Goal: Information Seeking & Learning: Learn about a topic

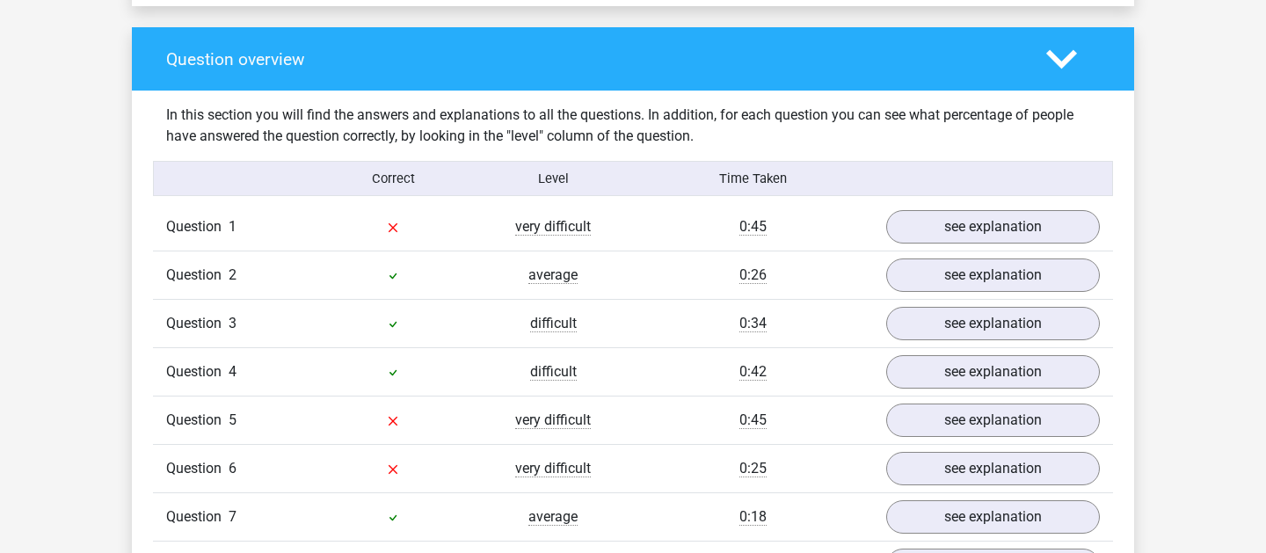
scroll to position [1262, 0]
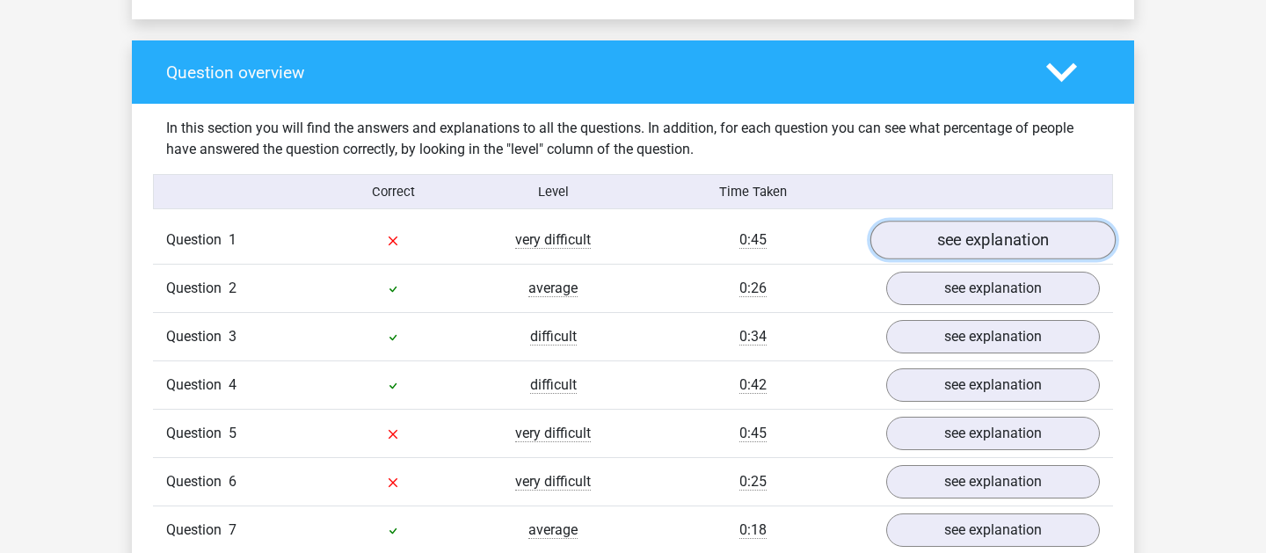
click at [947, 258] on link "see explanation" at bounding box center [992, 240] width 245 height 39
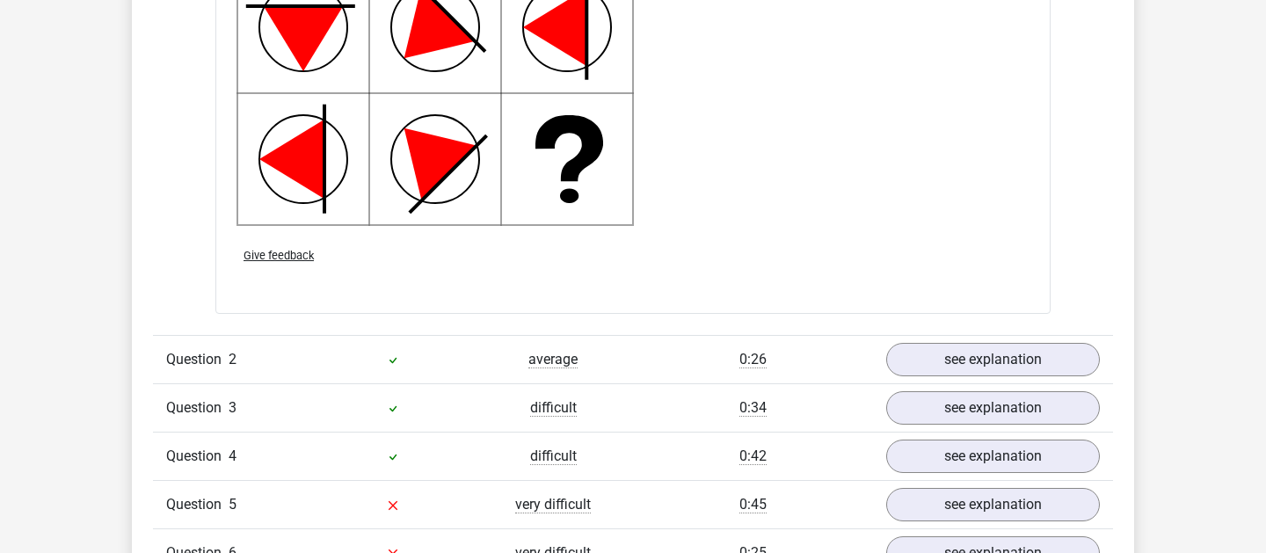
scroll to position [2315, 0]
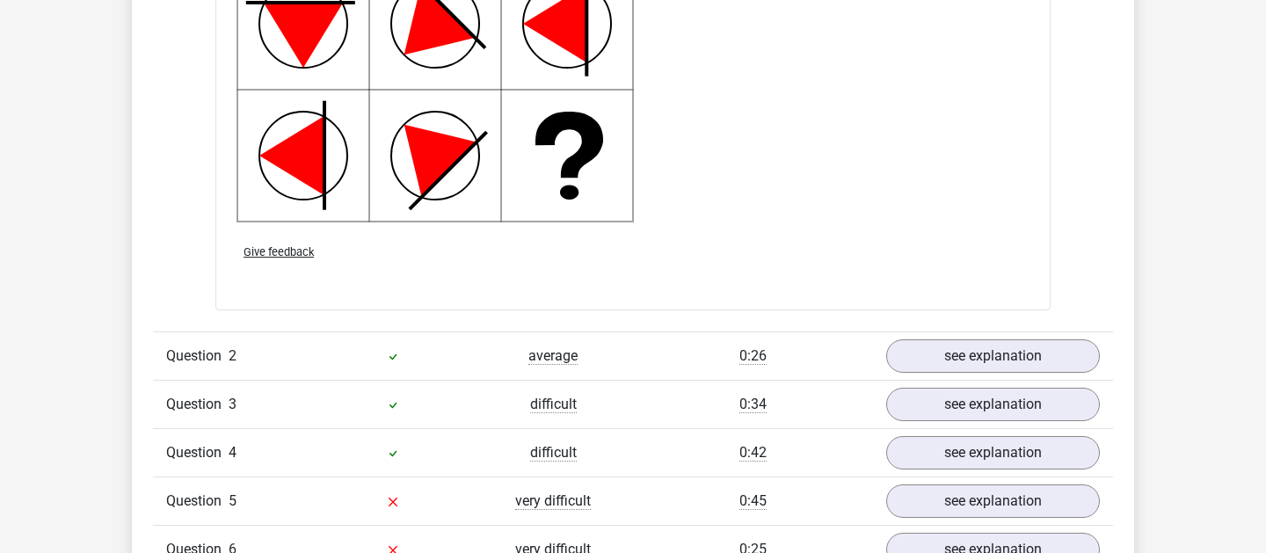
click at [947, 258] on div "Give feedback" at bounding box center [632, 251] width 807 height 45
click at [972, 353] on link "see explanation" at bounding box center [992, 357] width 245 height 39
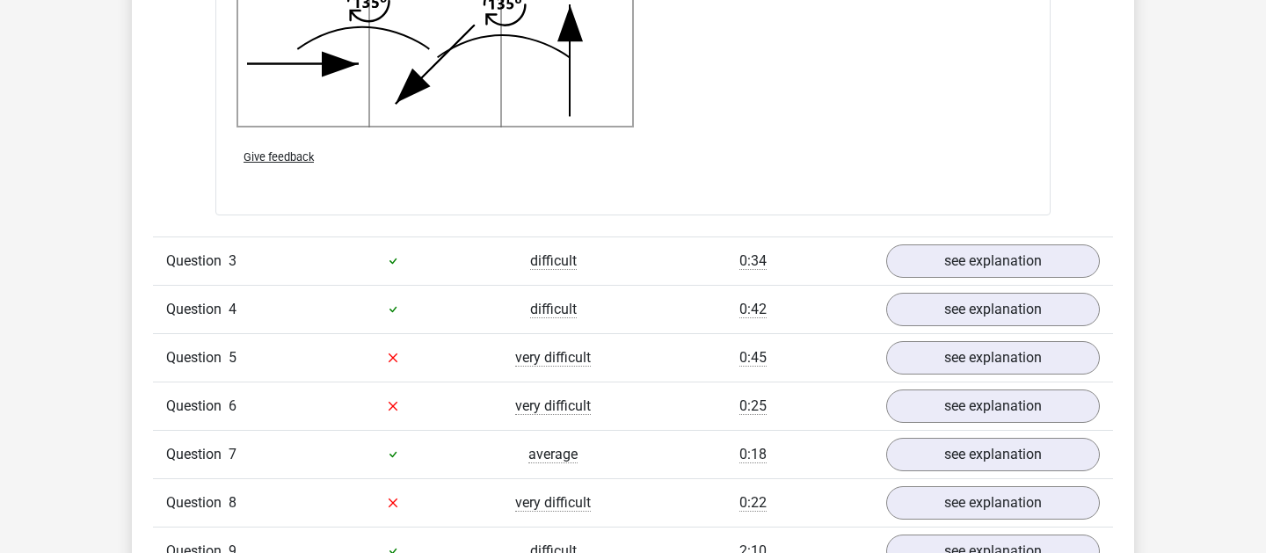
scroll to position [3550, 0]
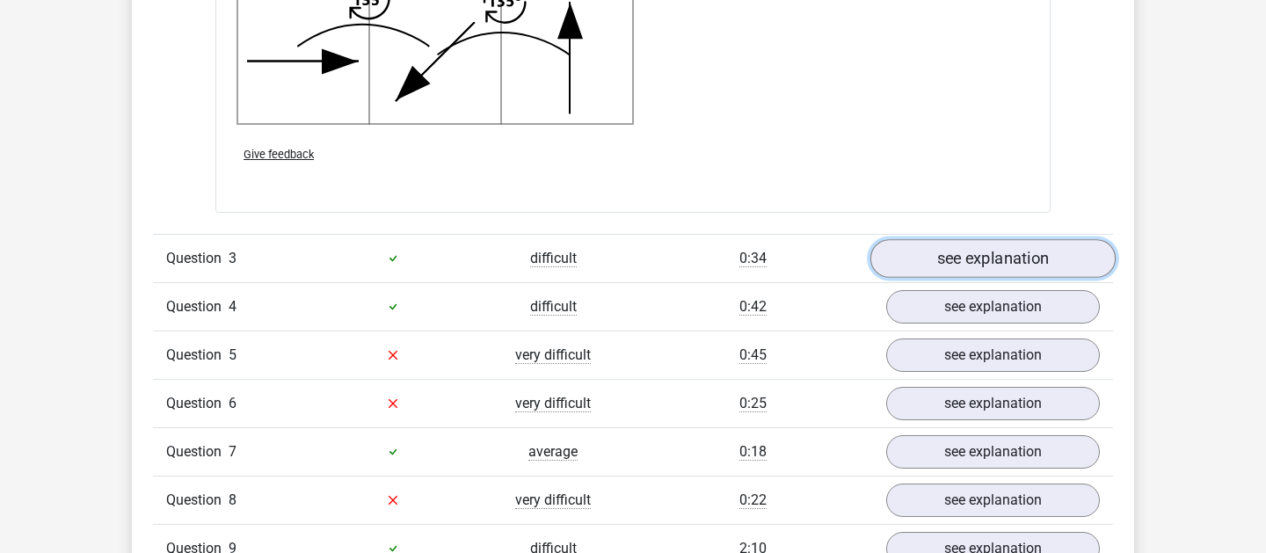
click at [988, 259] on link "see explanation" at bounding box center [992, 258] width 245 height 39
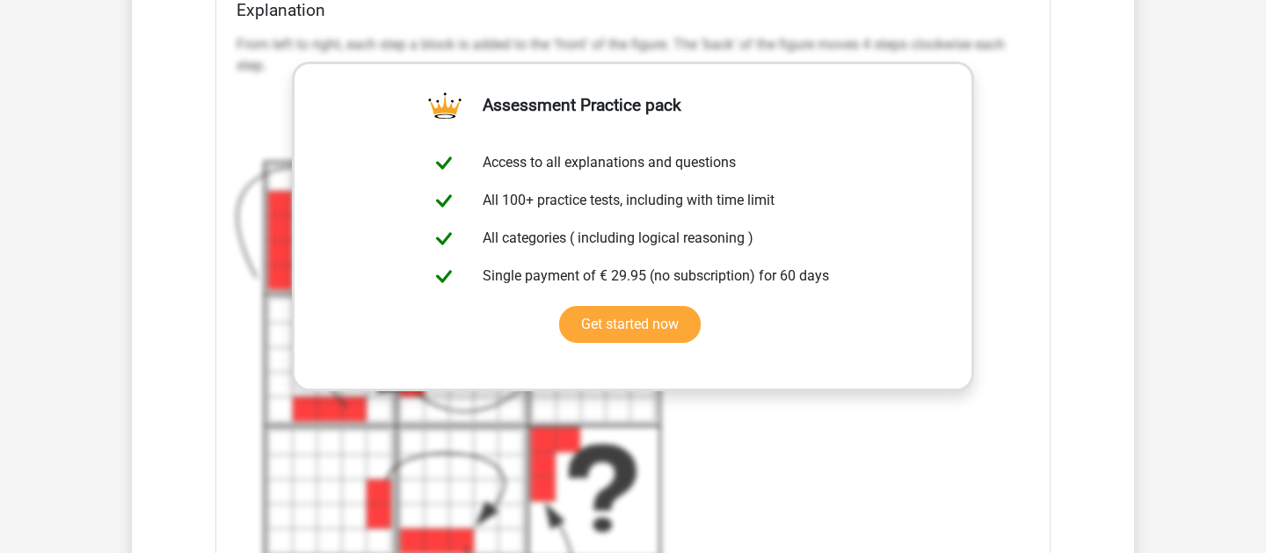
scroll to position [4804, 0]
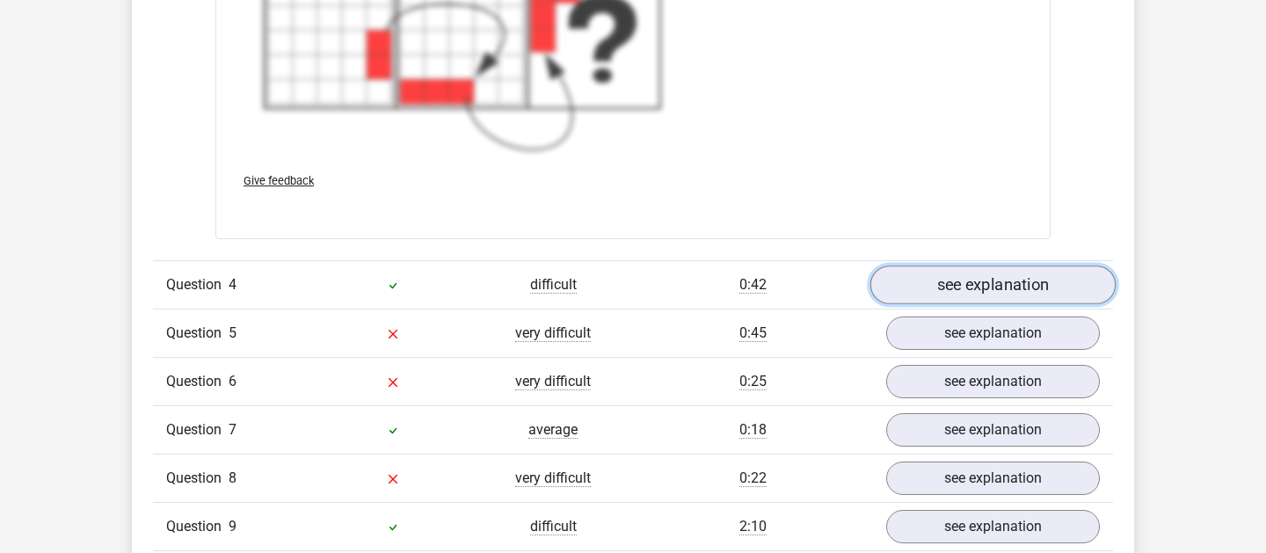
click at [975, 294] on link "see explanation" at bounding box center [992, 284] width 245 height 39
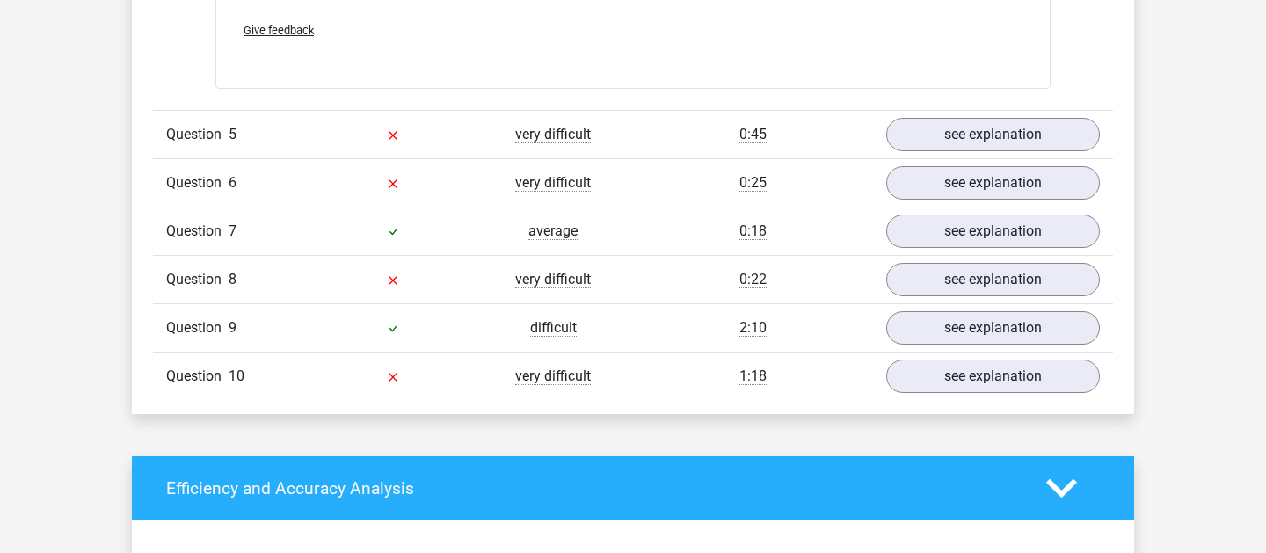
scroll to position [5724, 0]
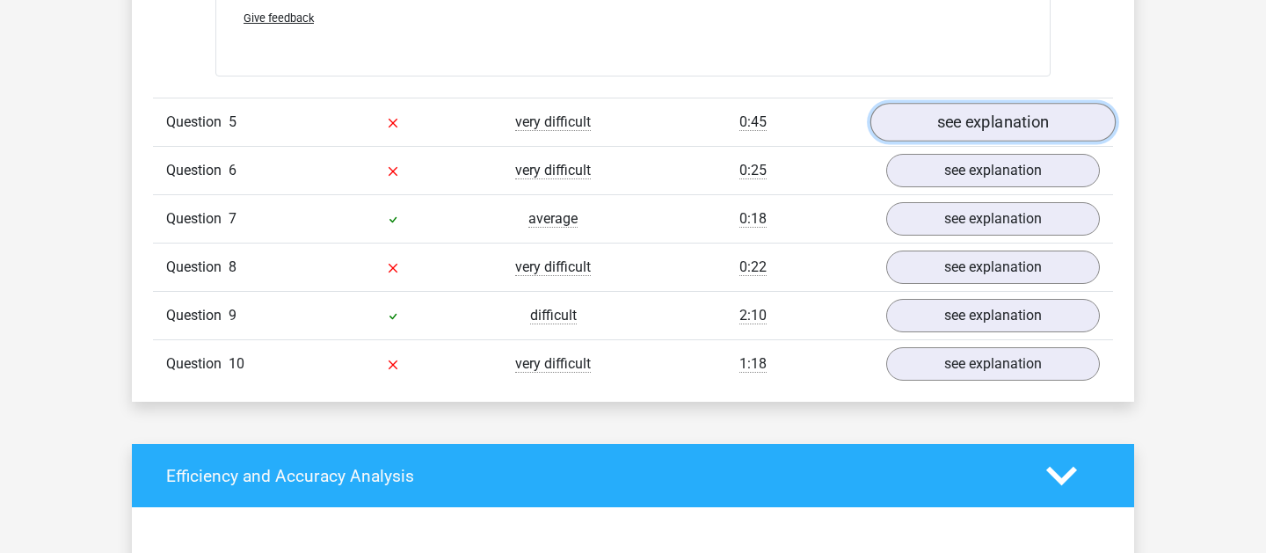
click at [996, 123] on link "see explanation" at bounding box center [992, 122] width 245 height 39
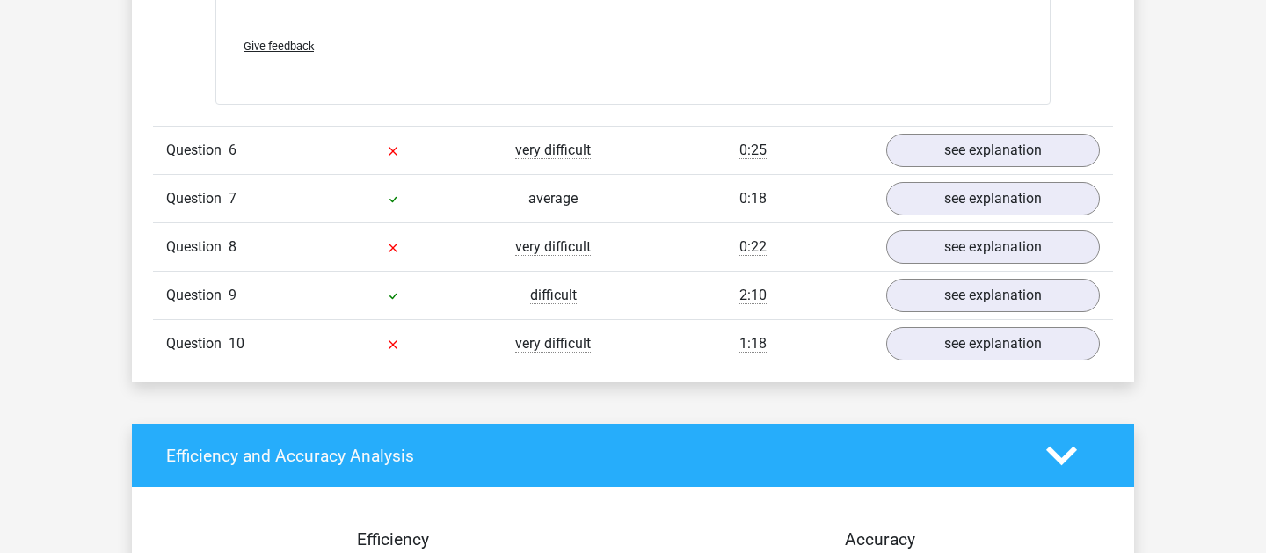
scroll to position [6927, 0]
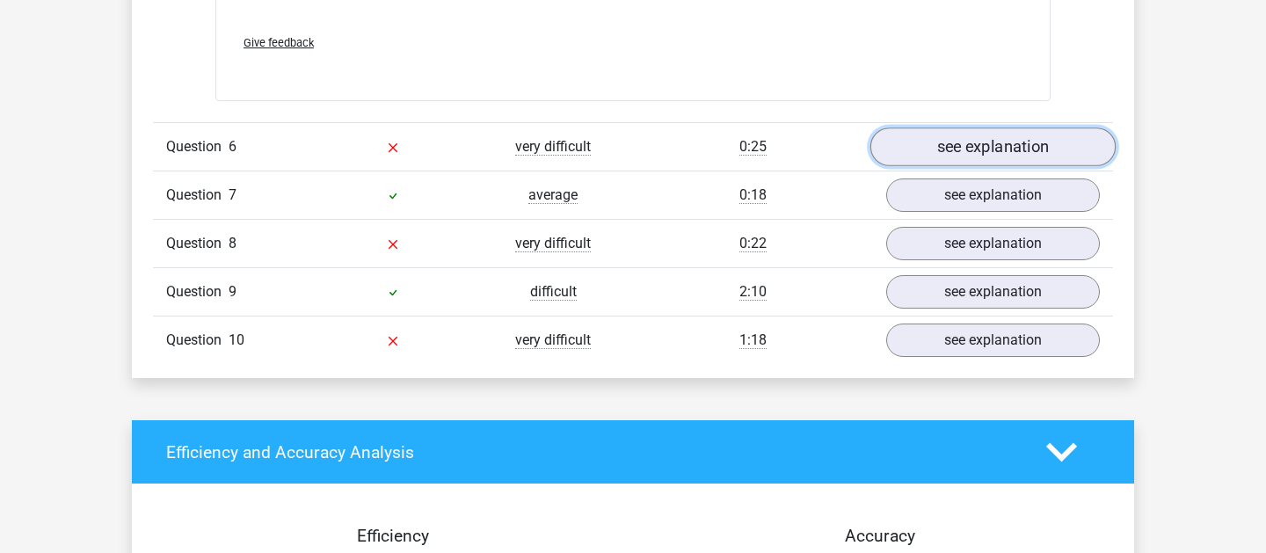
click at [1009, 152] on link "see explanation" at bounding box center [992, 146] width 245 height 39
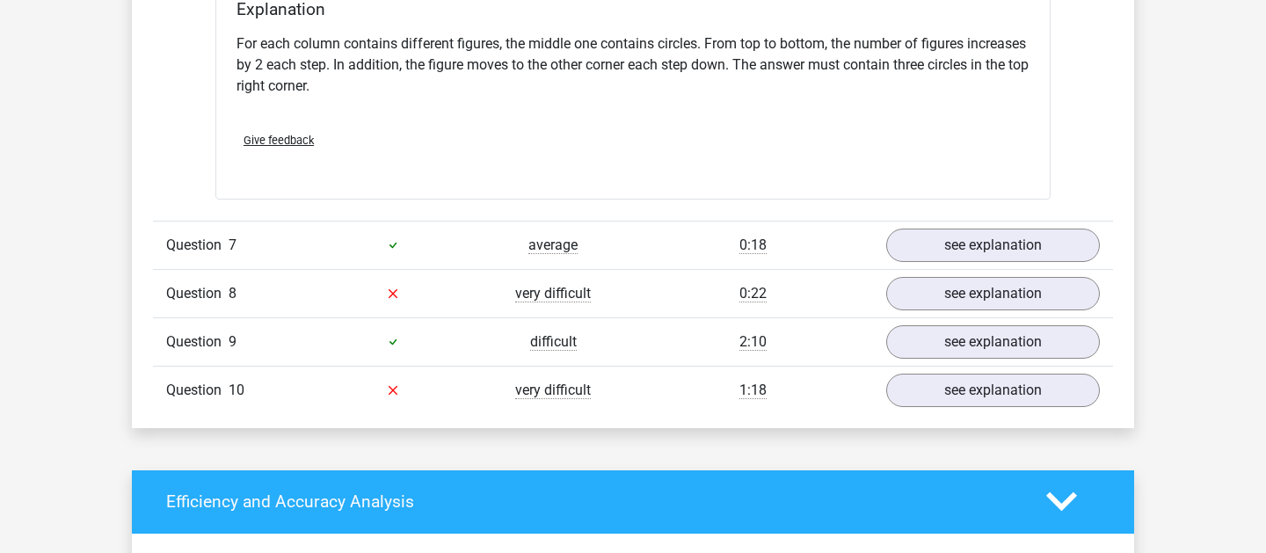
scroll to position [7611, 0]
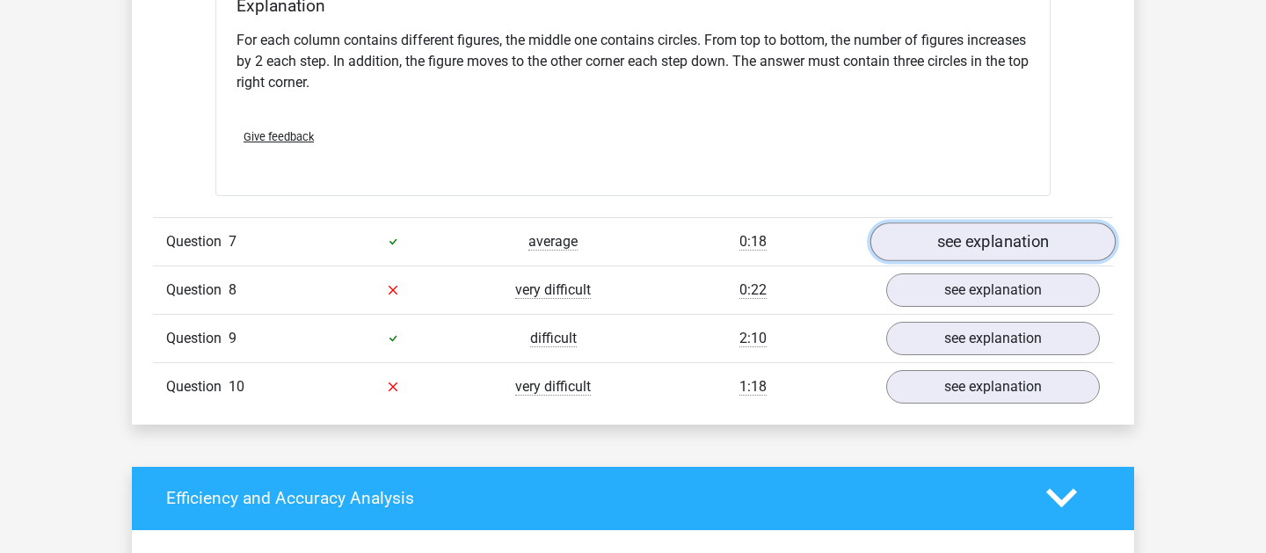
click at [1051, 240] on link "see explanation" at bounding box center [992, 241] width 245 height 39
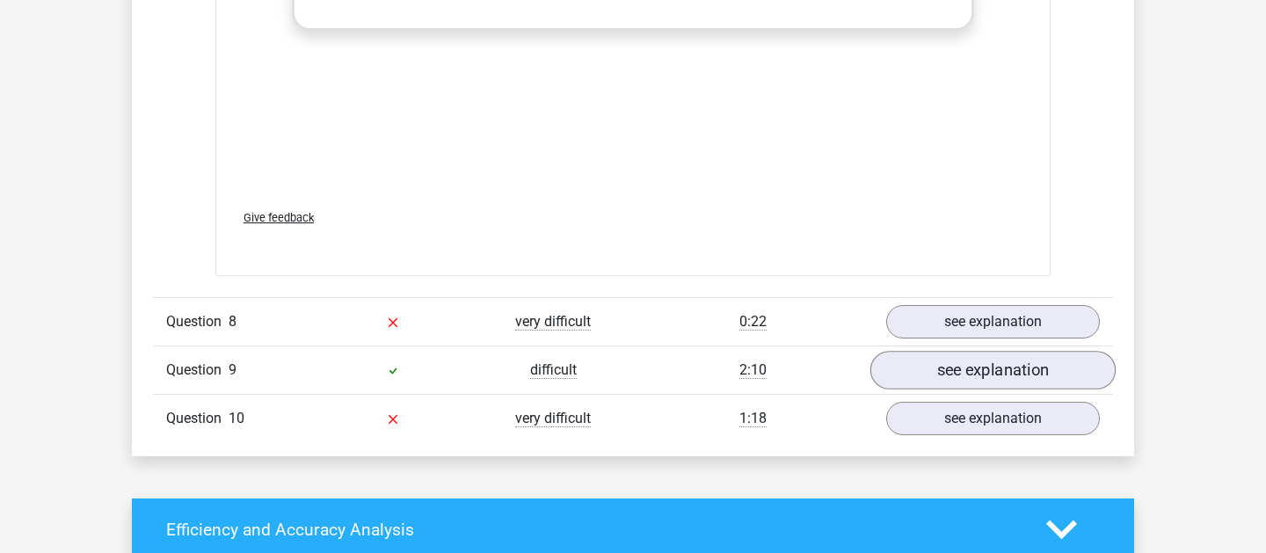
scroll to position [8760, 0]
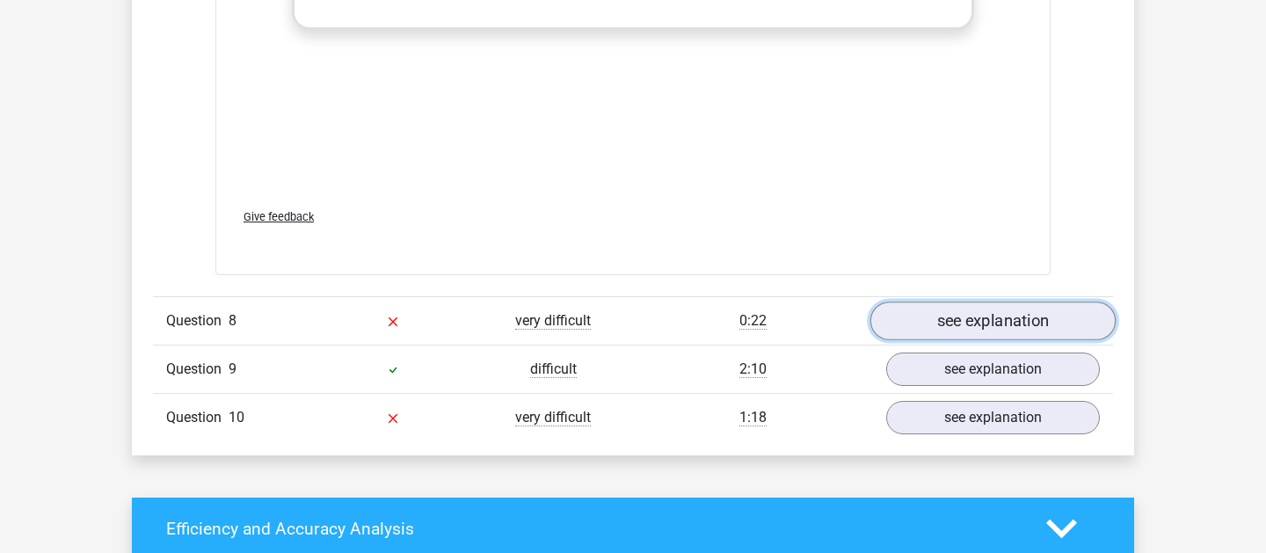
click at [995, 325] on link "see explanation" at bounding box center [992, 321] width 245 height 39
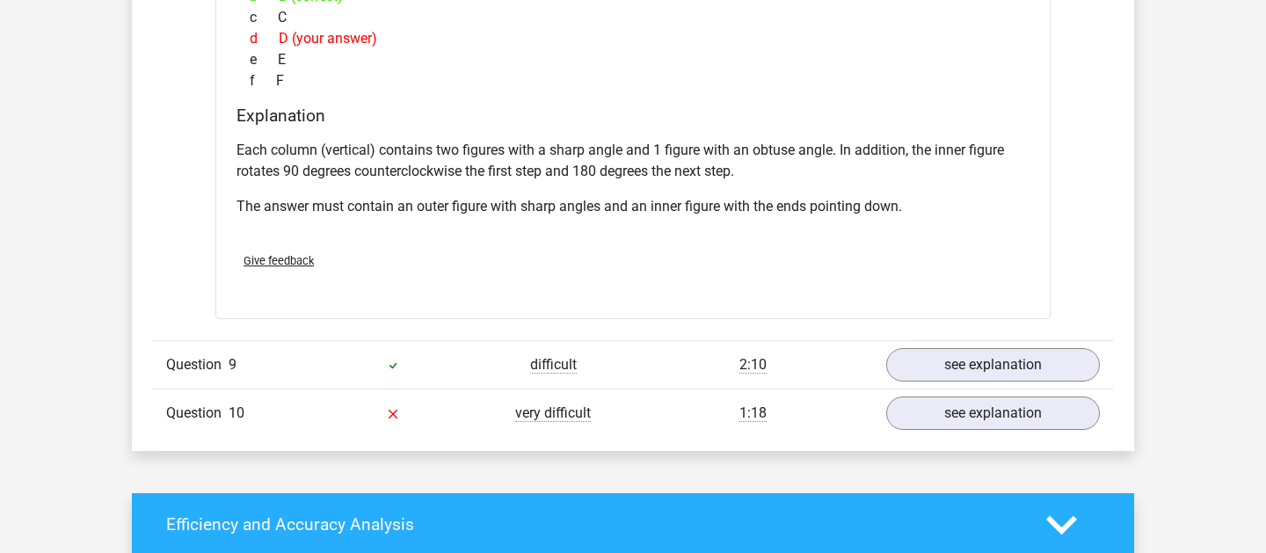
scroll to position [9513, 0]
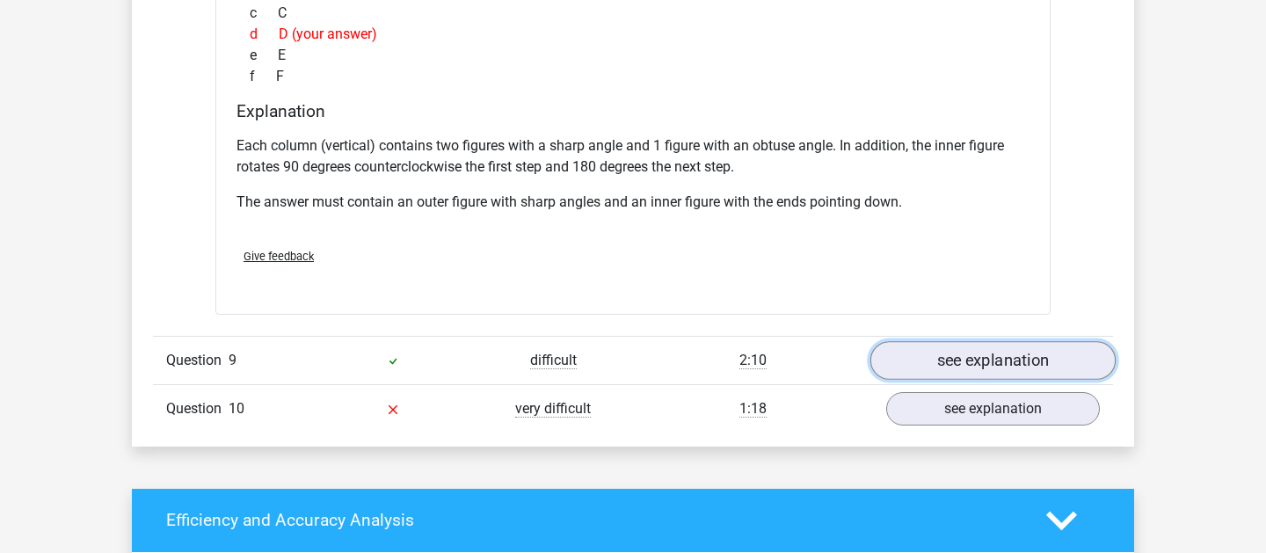
click at [993, 354] on link "see explanation" at bounding box center [992, 360] width 245 height 39
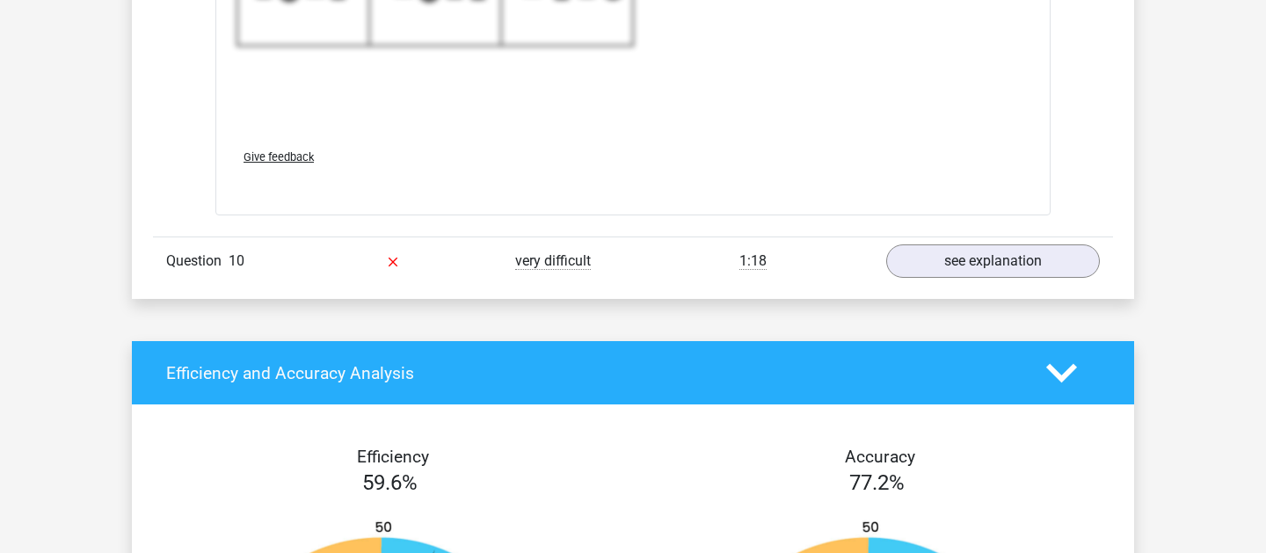
scroll to position [10843, 0]
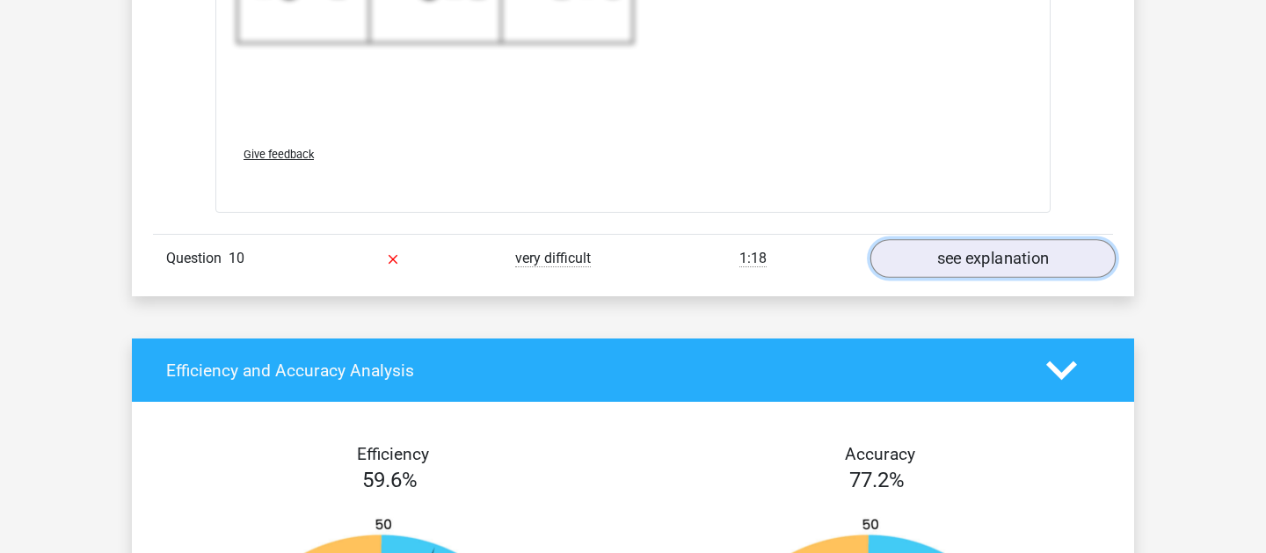
click at [967, 257] on link "see explanation" at bounding box center [992, 258] width 245 height 39
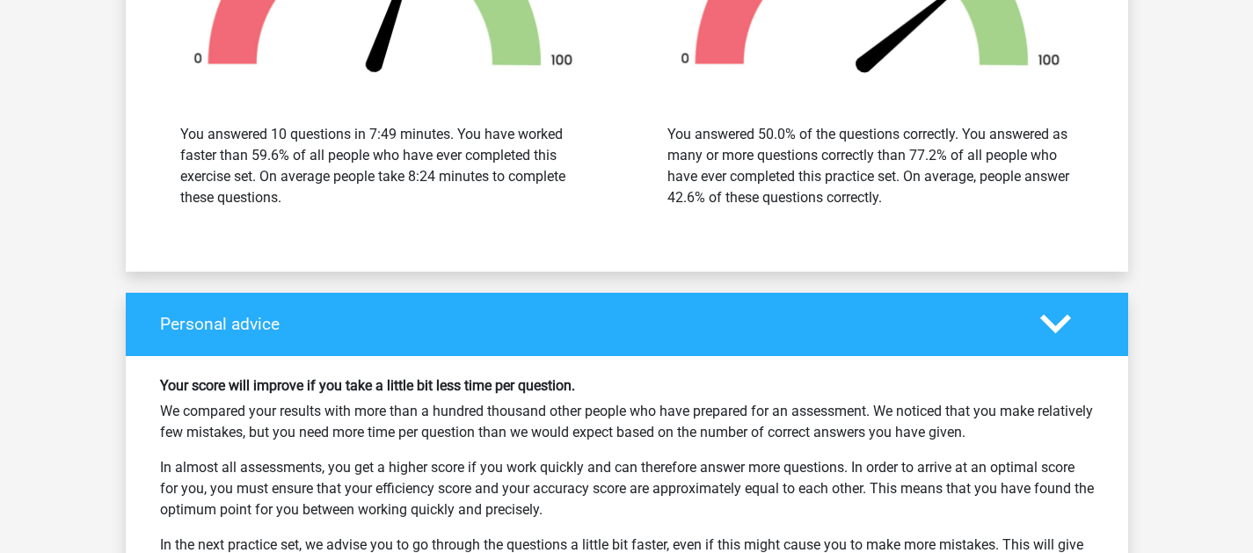
scroll to position [13144, 0]
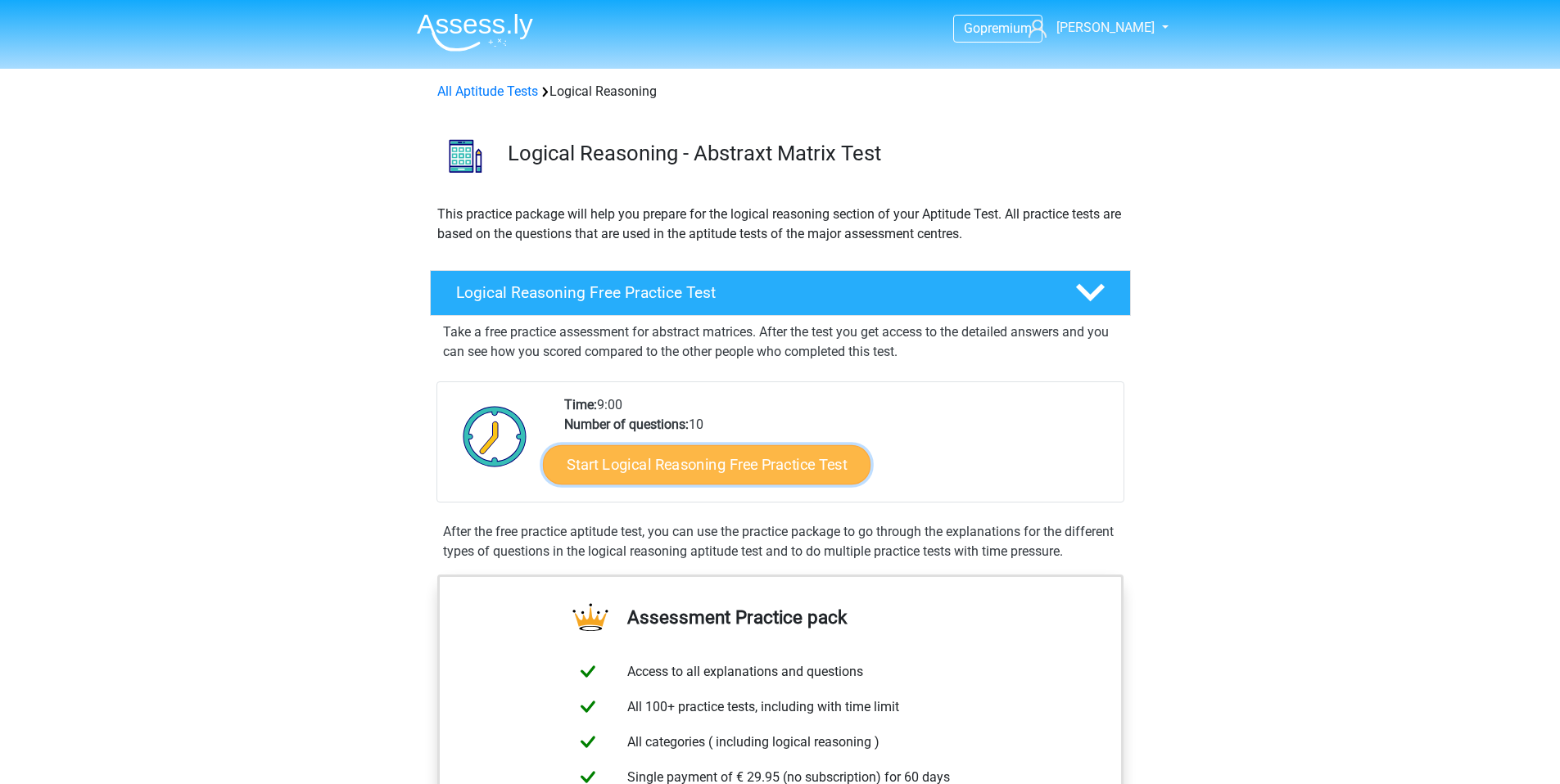
click at [676, 464] on link "Start Logical Reasoning Free Practice Test" at bounding box center [707, 464] width 328 height 39
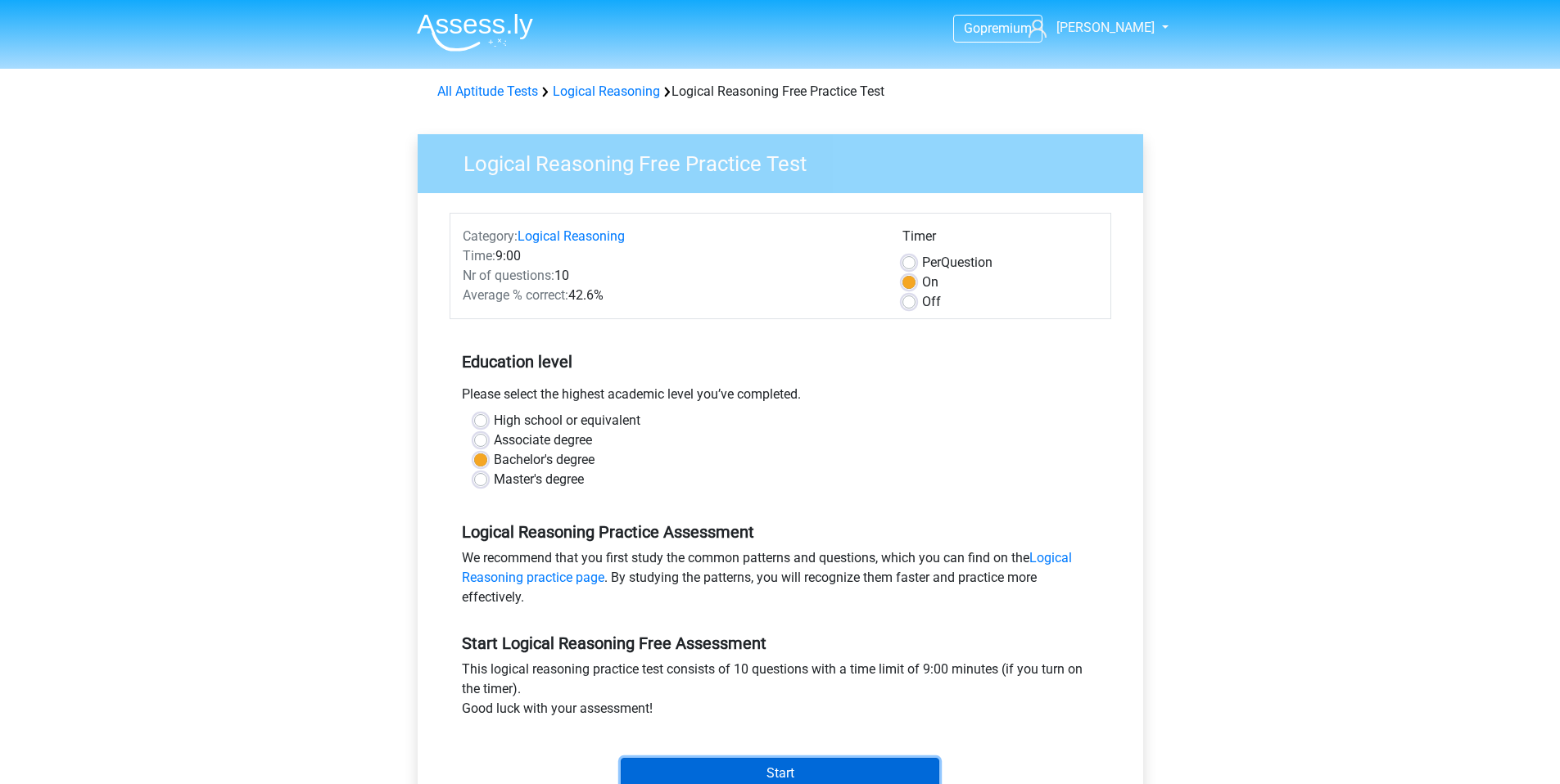
click at [799, 762] on input "Start" at bounding box center [780, 773] width 319 height 31
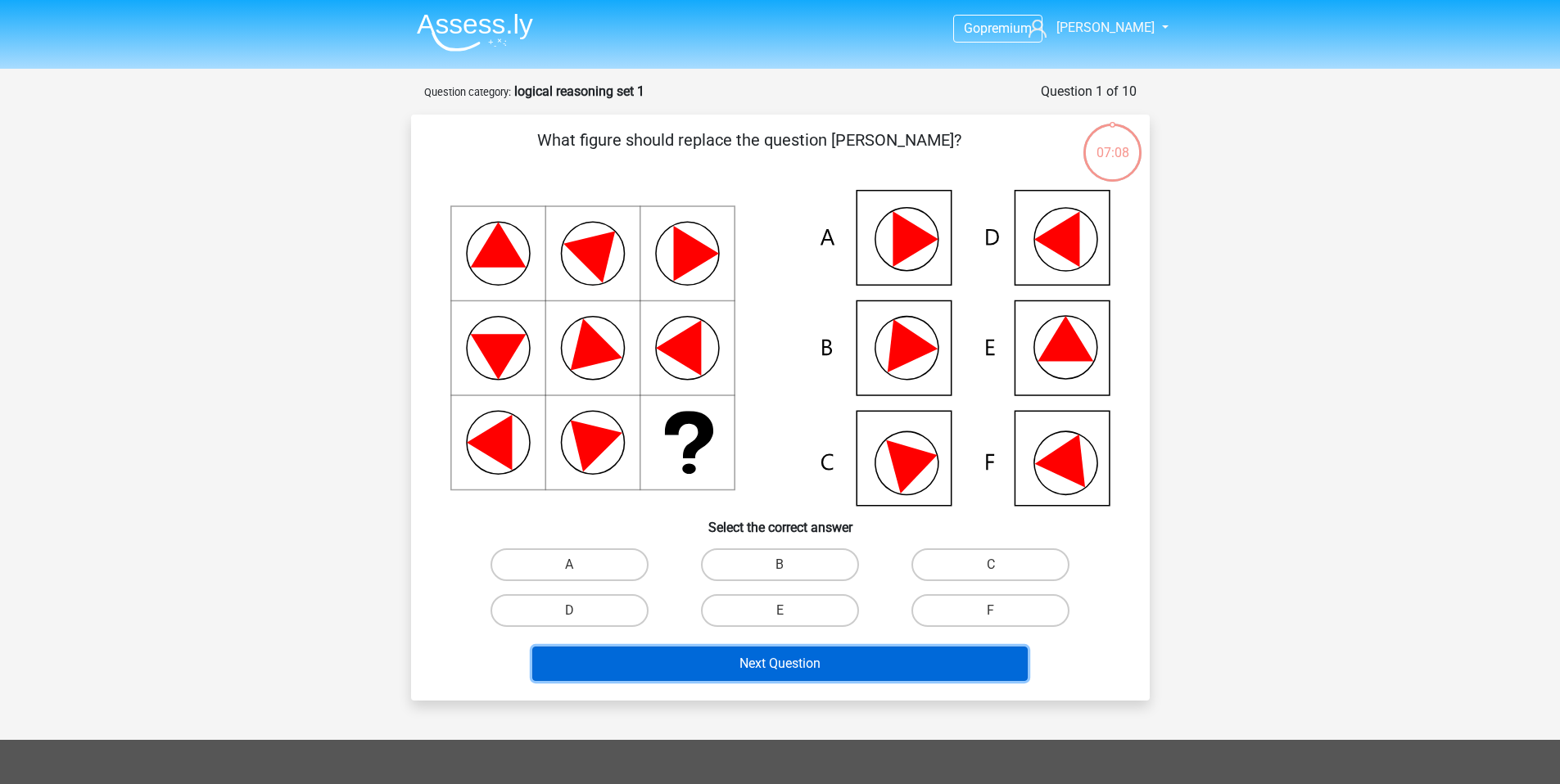
click at [782, 672] on button "Next Question" at bounding box center [780, 663] width 495 height 34
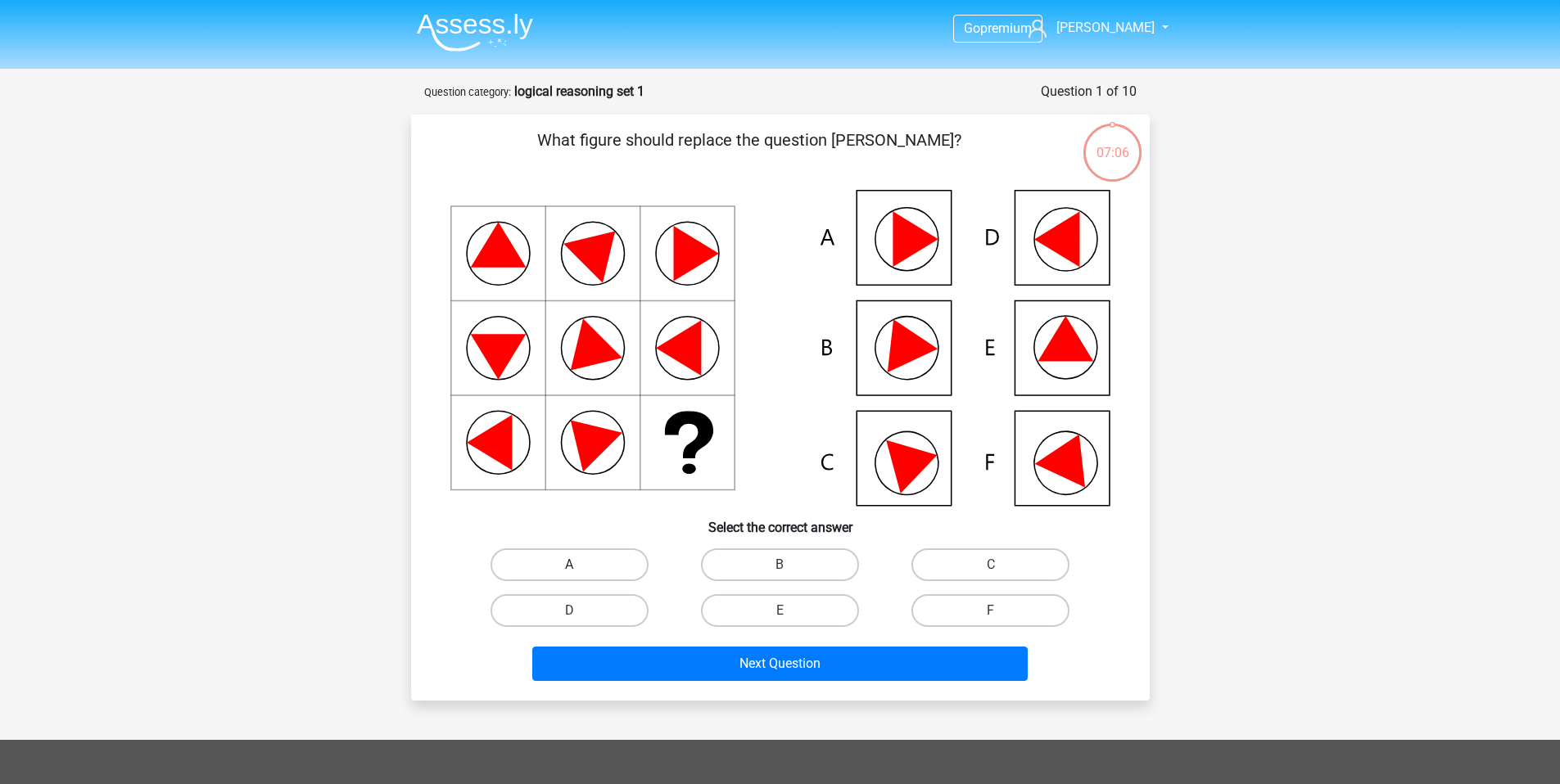
click at [626, 578] on label "A" at bounding box center [570, 564] width 158 height 33
click at [579, 575] on input "A" at bounding box center [574, 570] width 10 height 10
radio input "true"
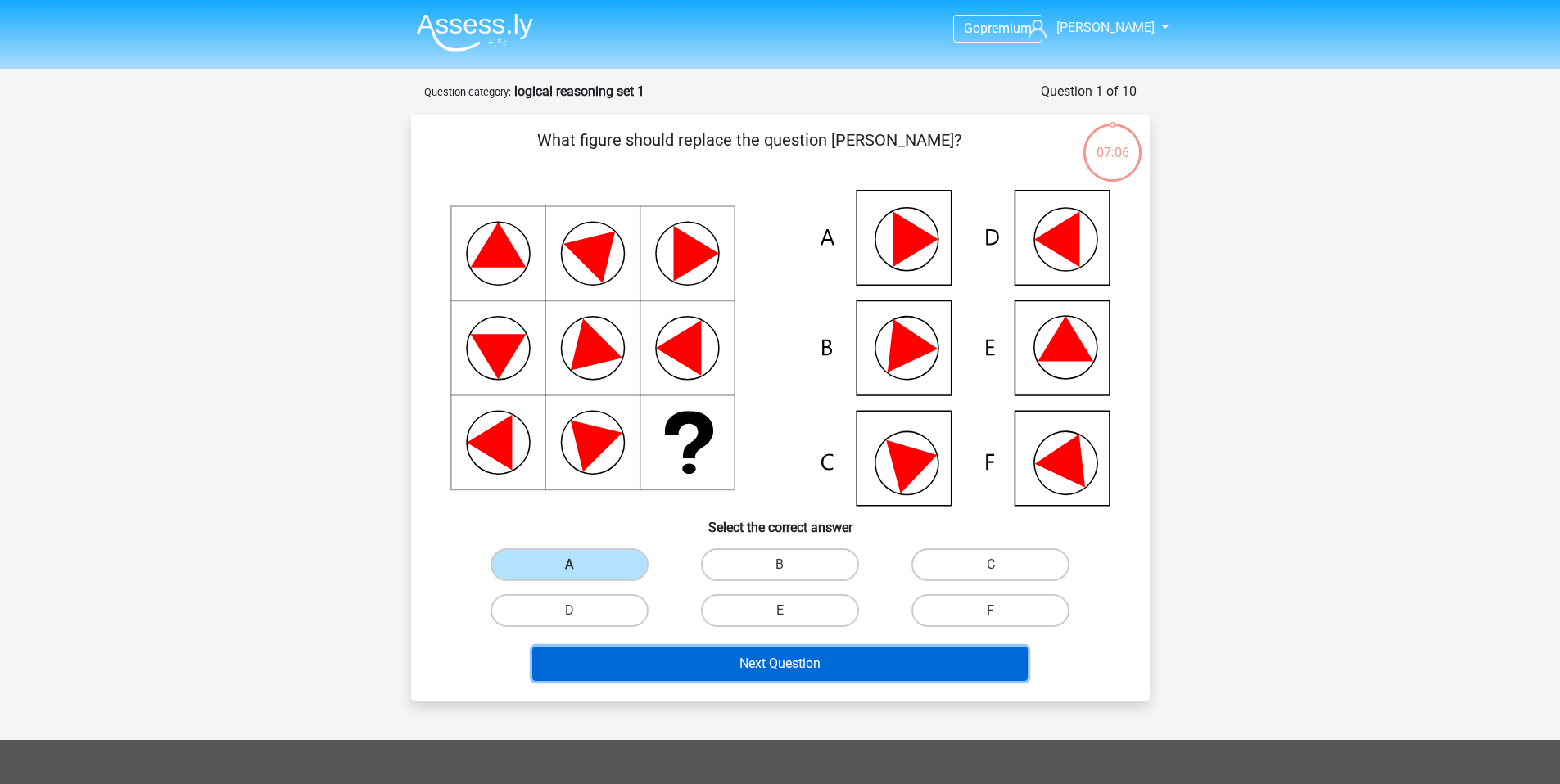
click at [650, 658] on button "Next Question" at bounding box center [780, 663] width 495 height 34
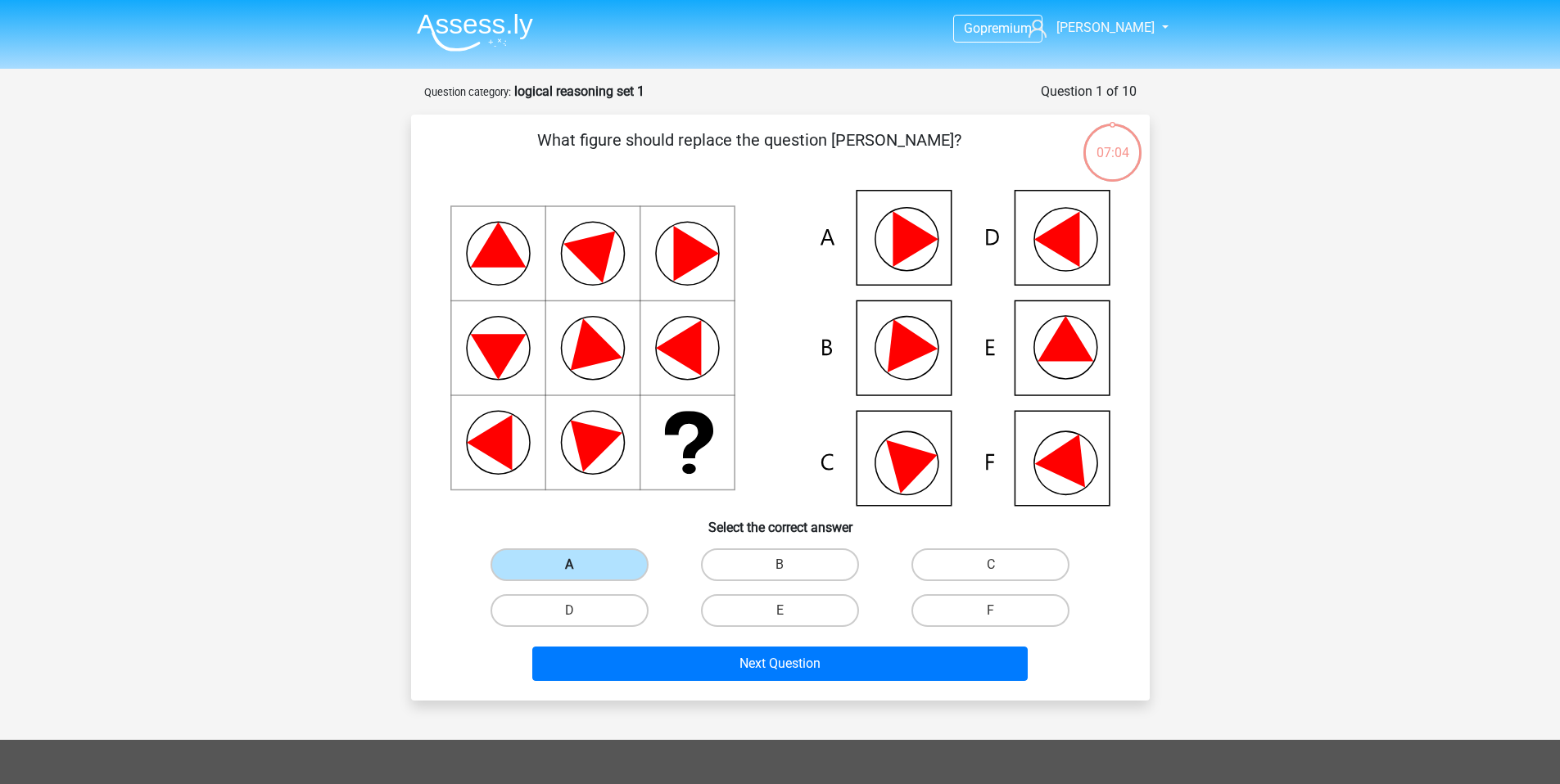
click at [617, 572] on label "A" at bounding box center [570, 564] width 158 height 33
click at [579, 572] on input "A" at bounding box center [574, 570] width 10 height 10
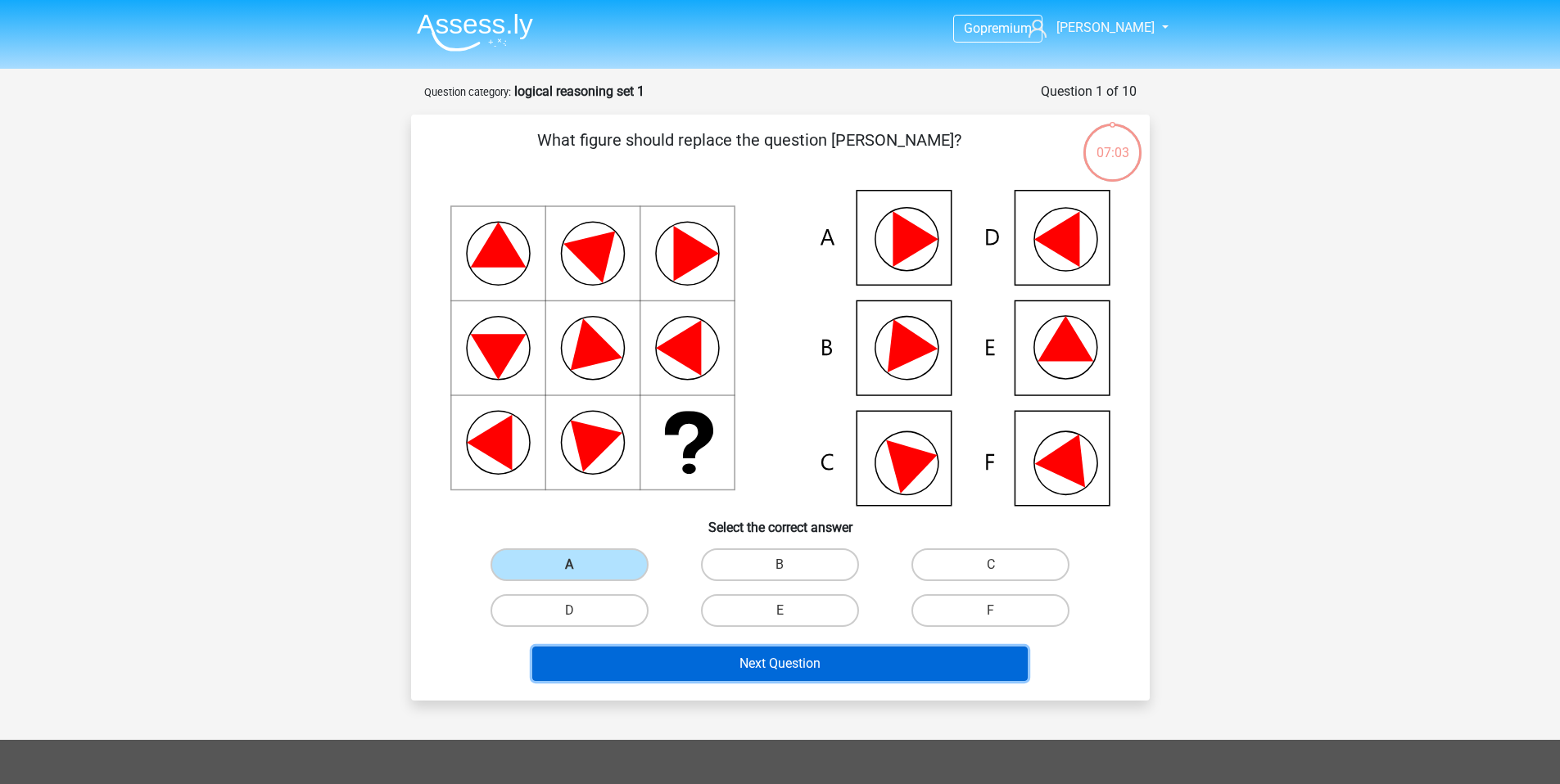
click at [642, 650] on button "Next Question" at bounding box center [780, 663] width 495 height 34
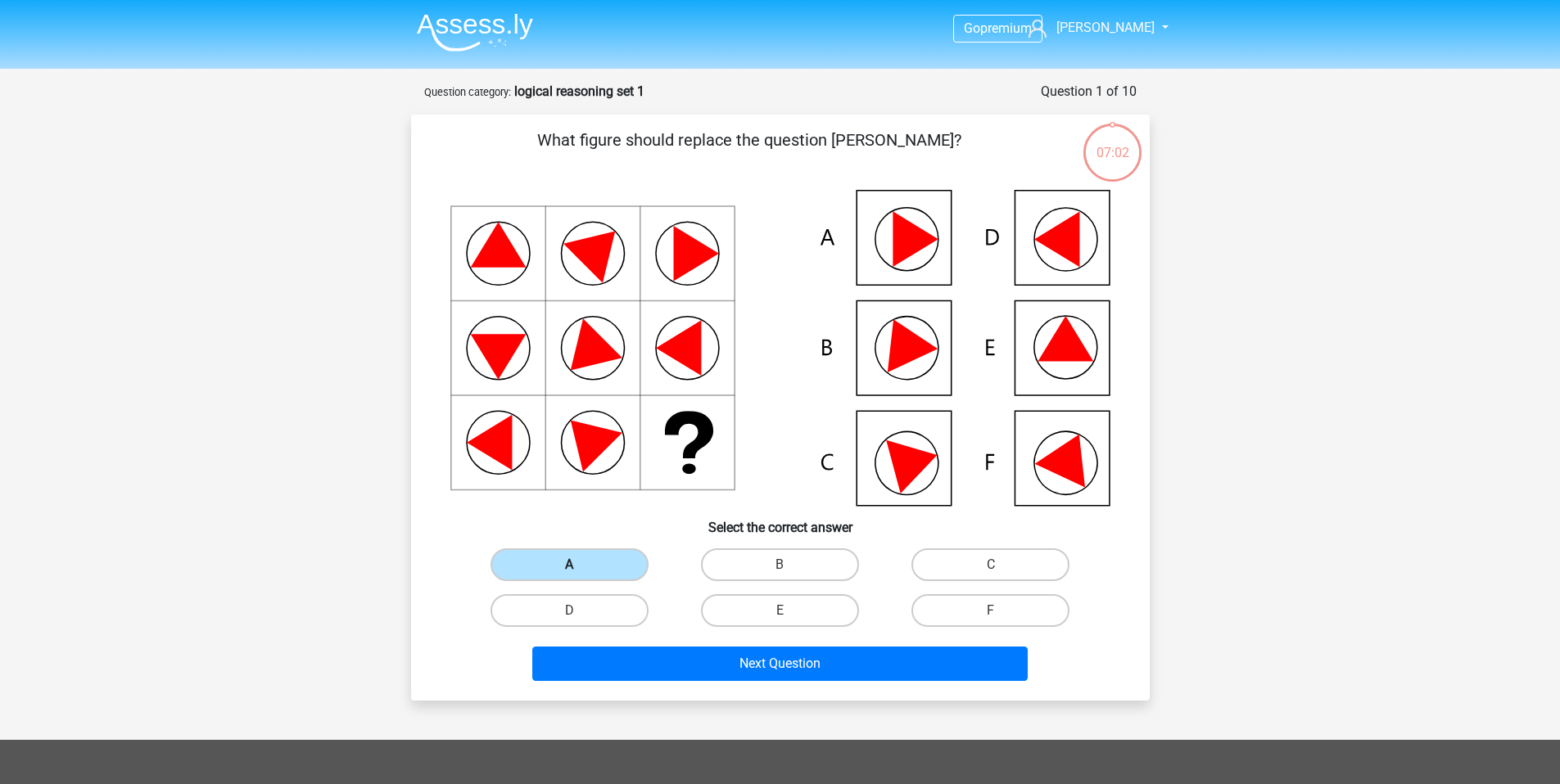
click at [580, 561] on label "A" at bounding box center [570, 564] width 158 height 33
click at [579, 565] on input "A" at bounding box center [574, 570] width 10 height 10
click at [580, 561] on label "A" at bounding box center [570, 564] width 158 height 33
click at [579, 565] on input "A" at bounding box center [574, 570] width 10 height 10
click at [580, 562] on label "A" at bounding box center [570, 564] width 158 height 33
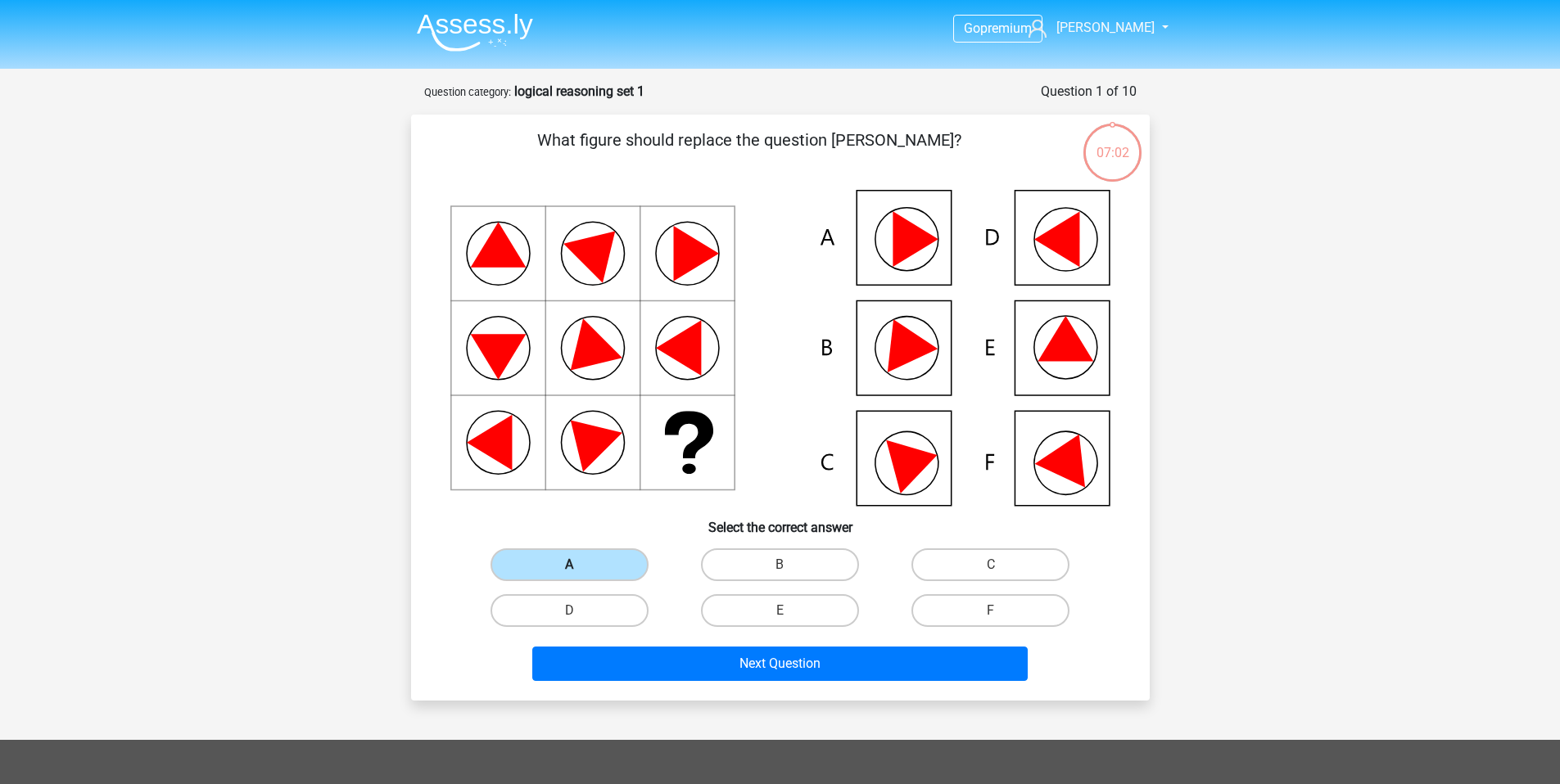
click at [579, 565] on input "A" at bounding box center [574, 570] width 10 height 10
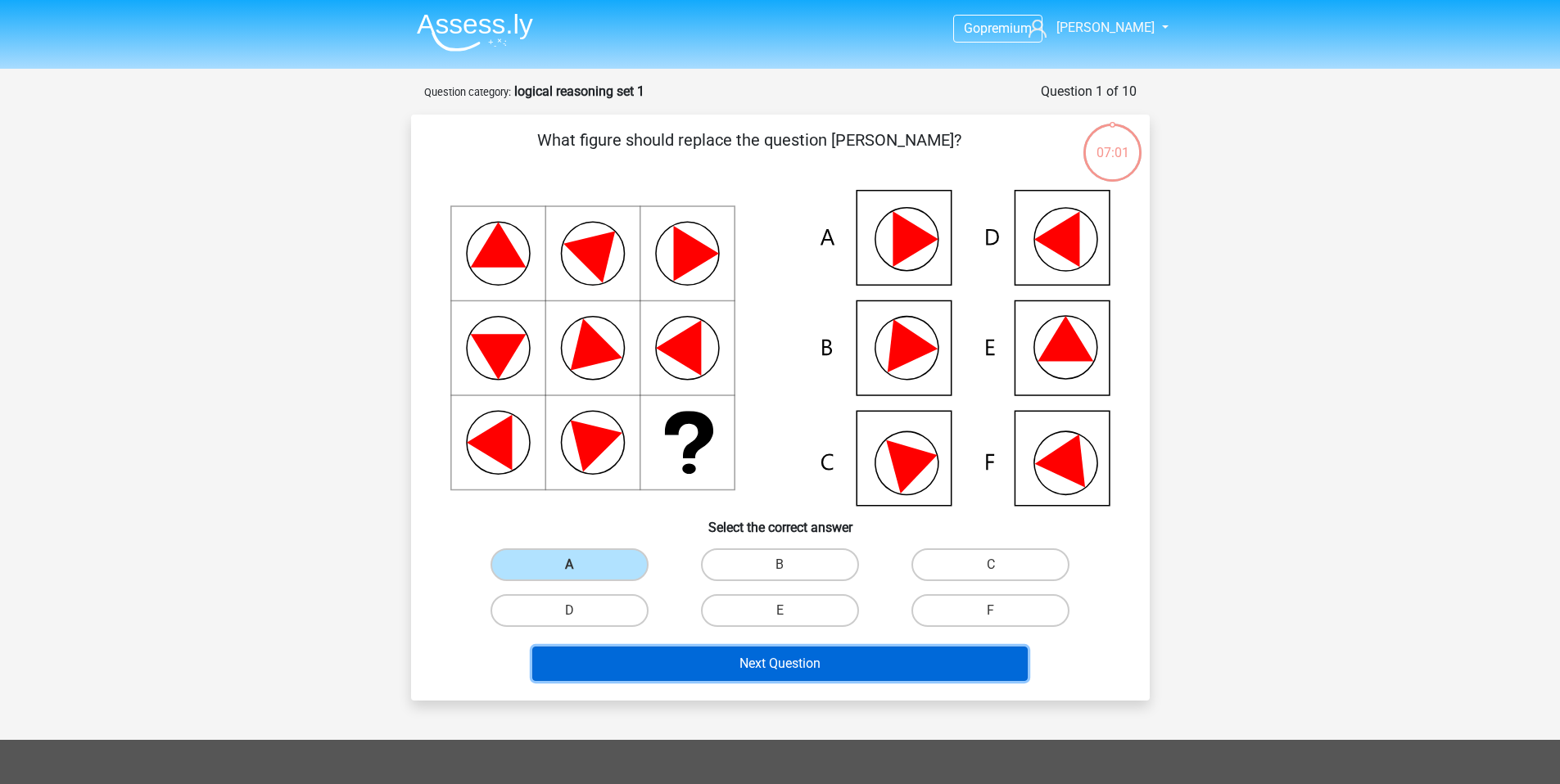
click at [694, 662] on button "Next Question" at bounding box center [780, 663] width 495 height 34
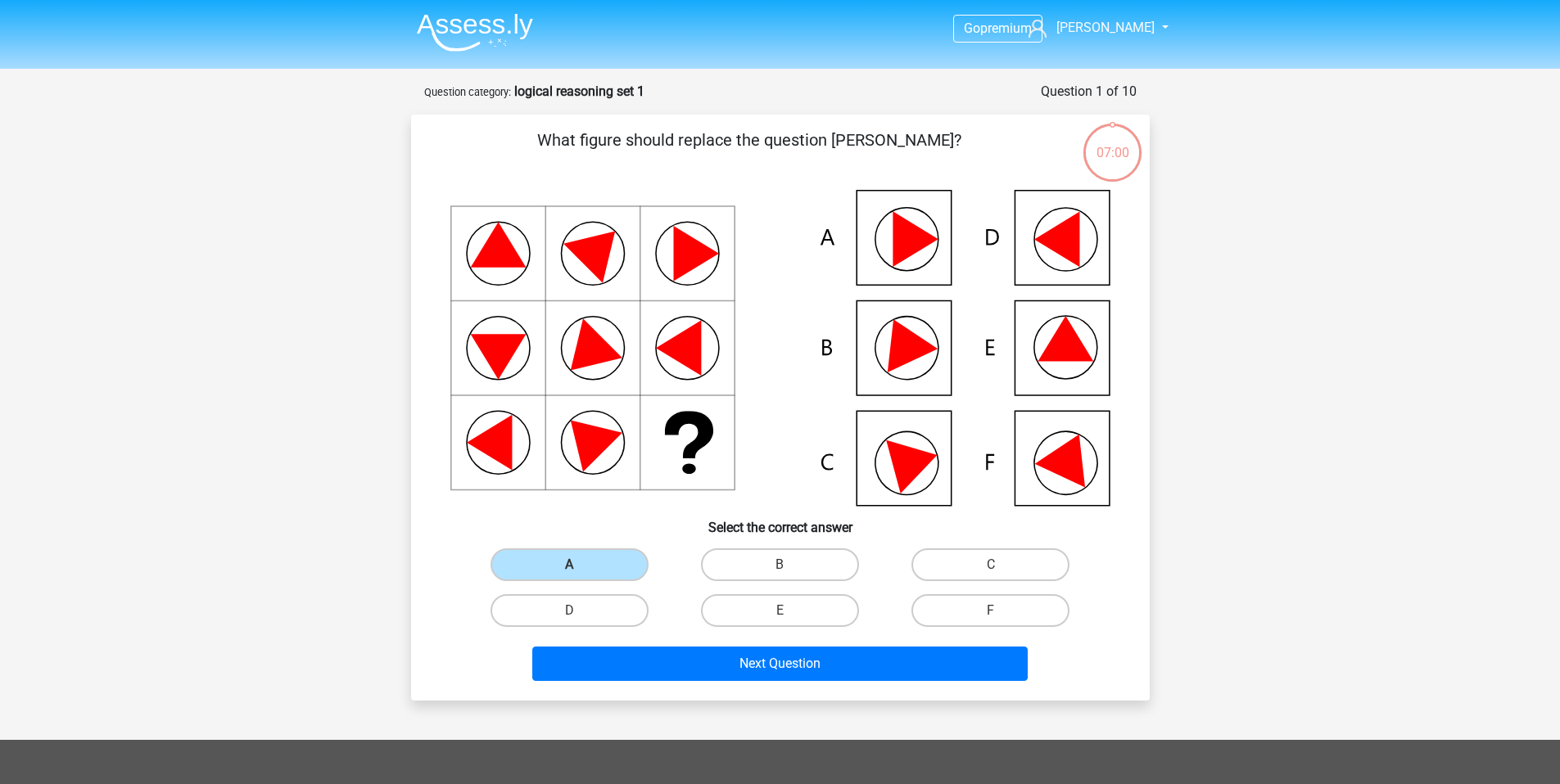
click at [741, 585] on div "B" at bounding box center [780, 564] width 210 height 46
click at [744, 568] on label "B" at bounding box center [780, 564] width 158 height 33
click at [780, 568] on input "B" at bounding box center [784, 570] width 10 height 10
radio input "true"
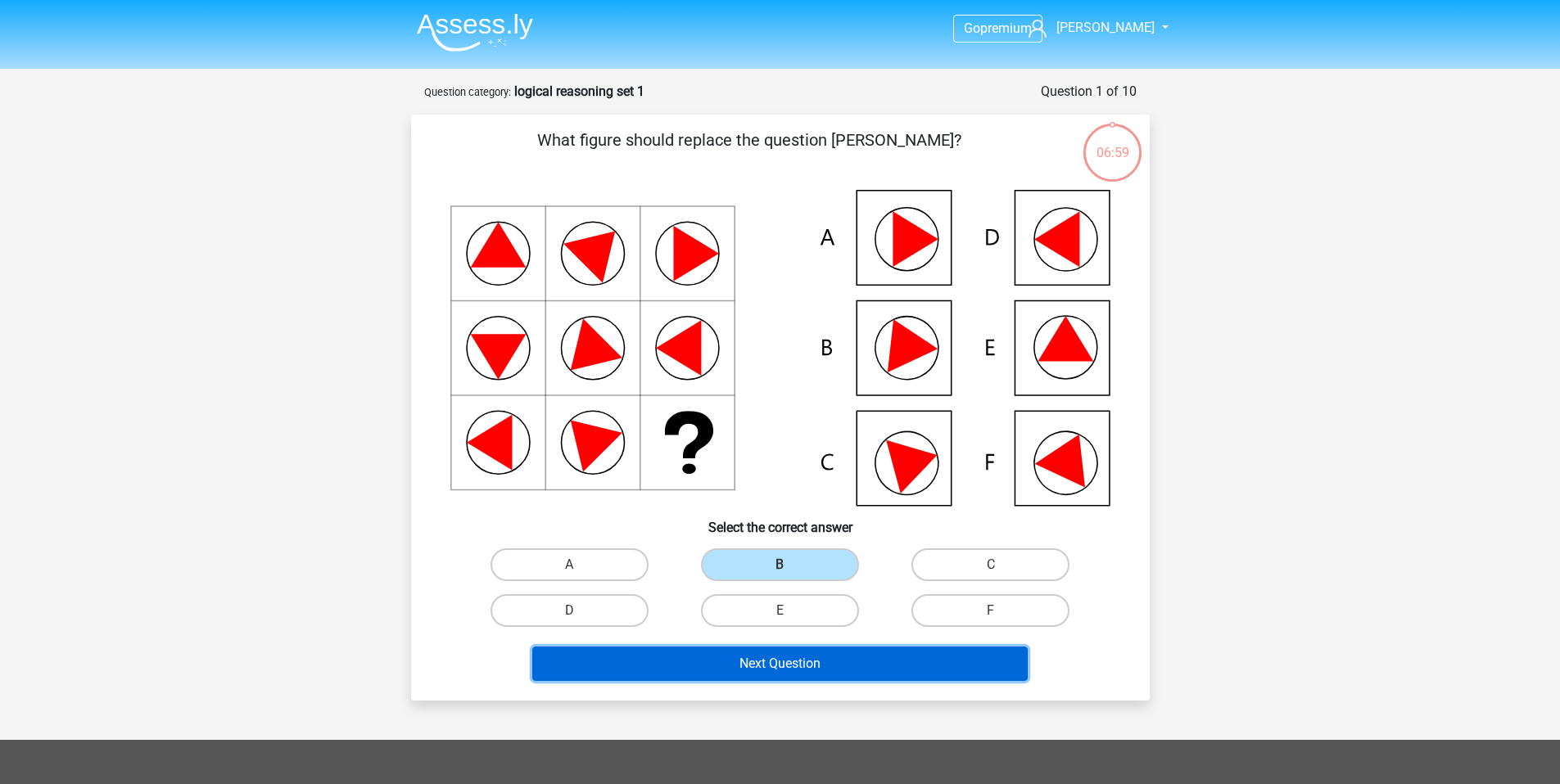
click at [754, 666] on button "Next Question" at bounding box center [780, 663] width 495 height 34
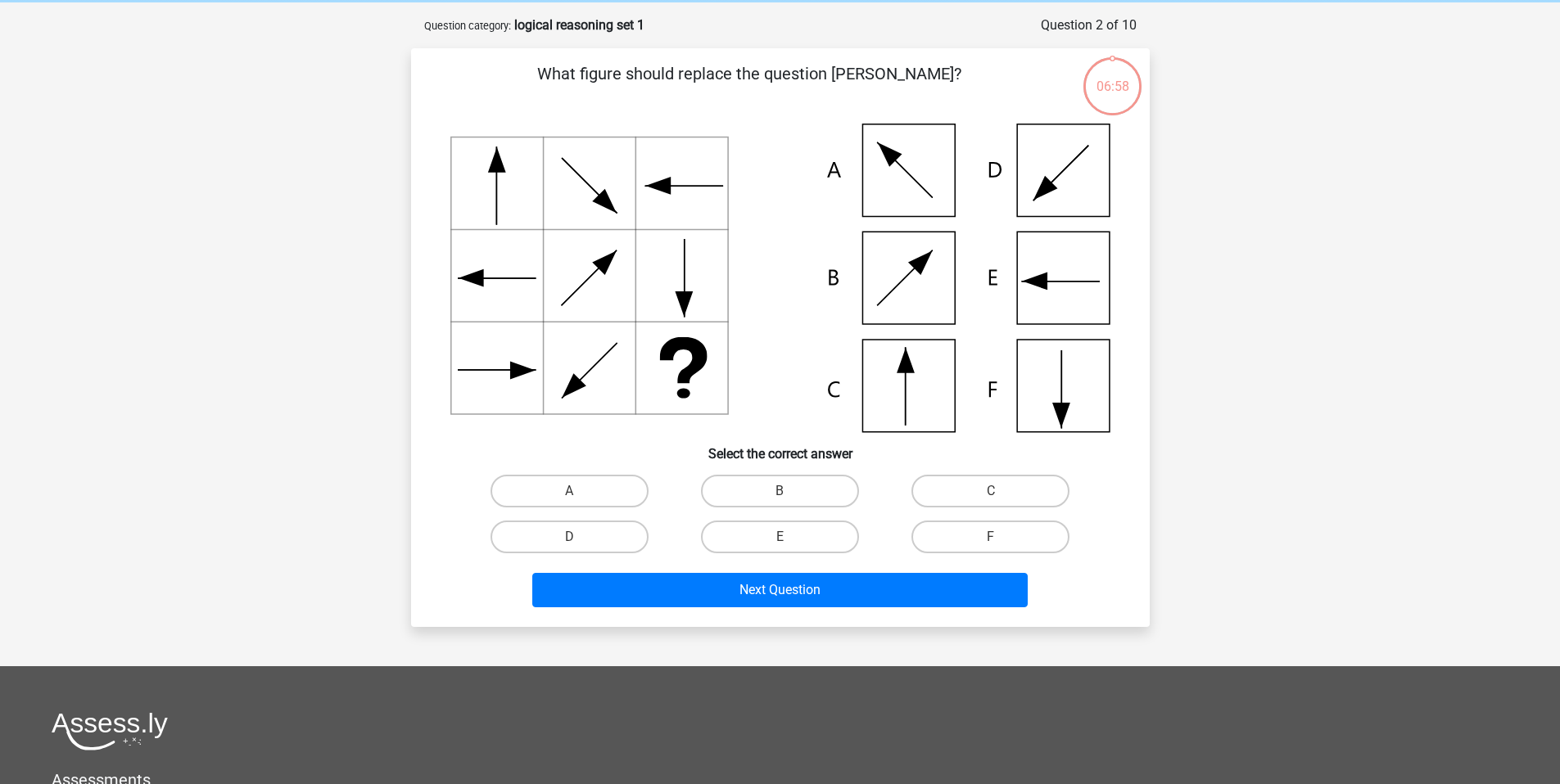
scroll to position [82, 0]
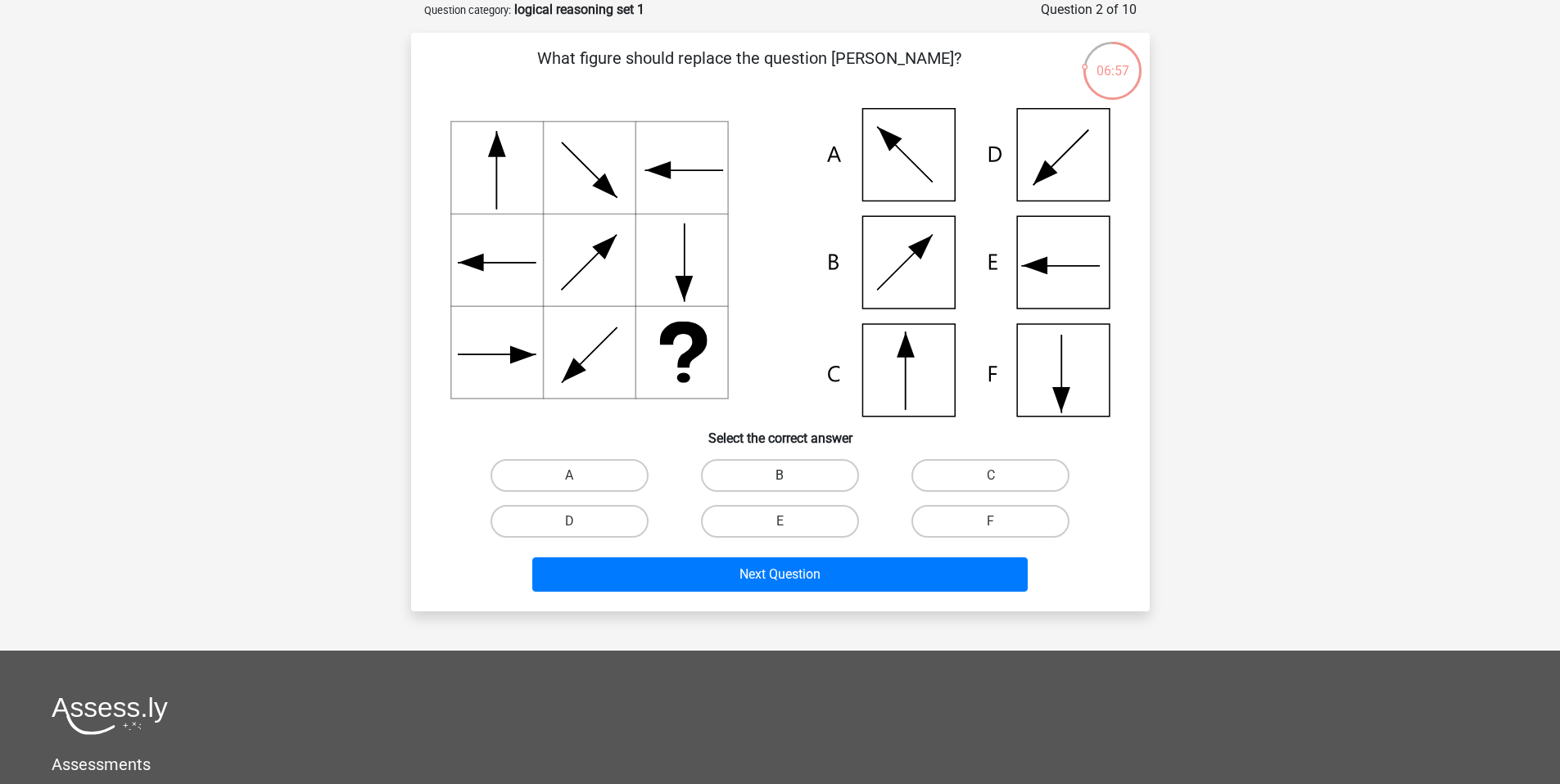
click at [770, 481] on label "B" at bounding box center [780, 475] width 158 height 33
click at [780, 481] on input "B" at bounding box center [784, 480] width 10 height 10
radio input "true"
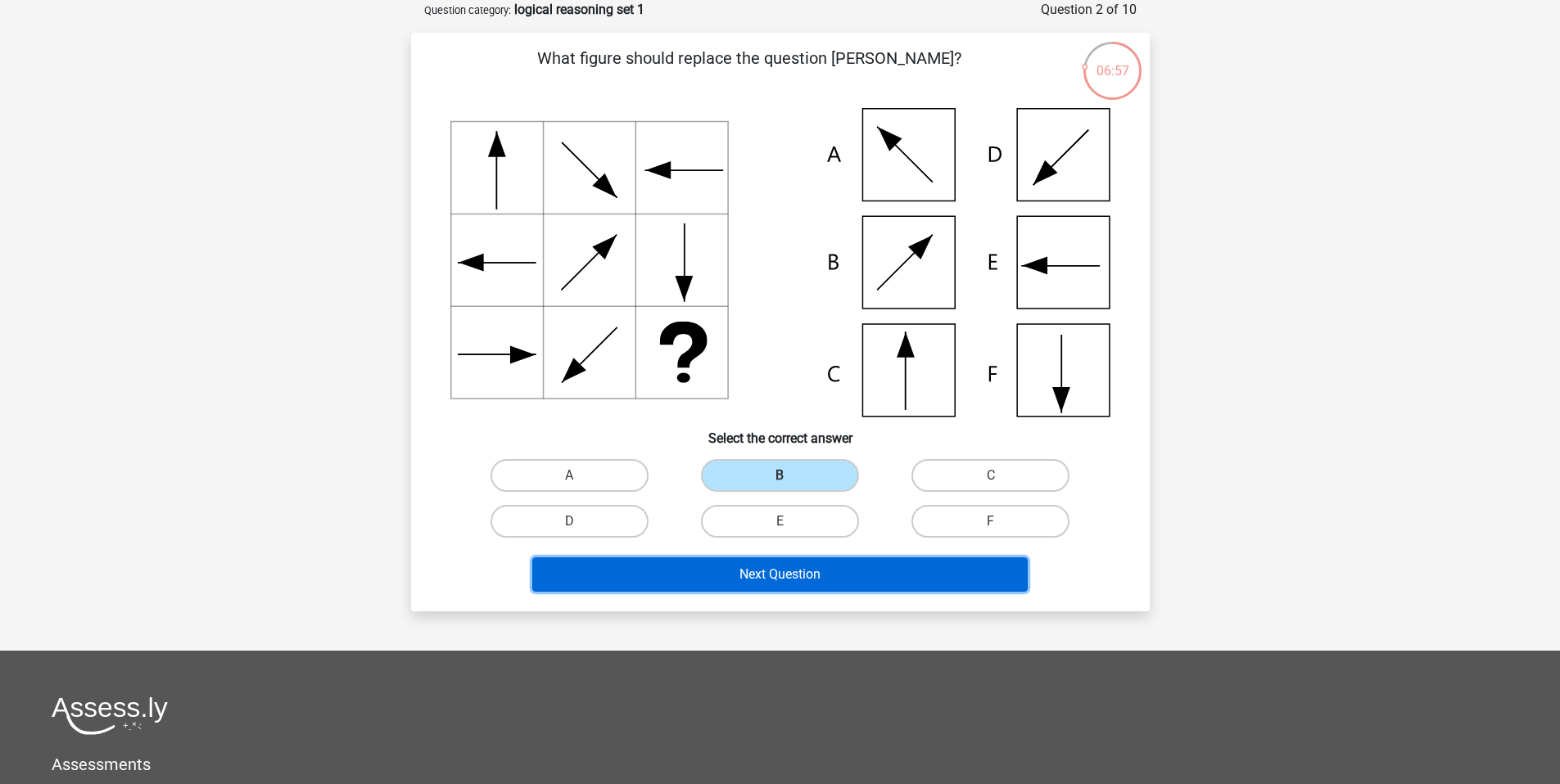
click at [782, 577] on button "Next Question" at bounding box center [780, 574] width 495 height 34
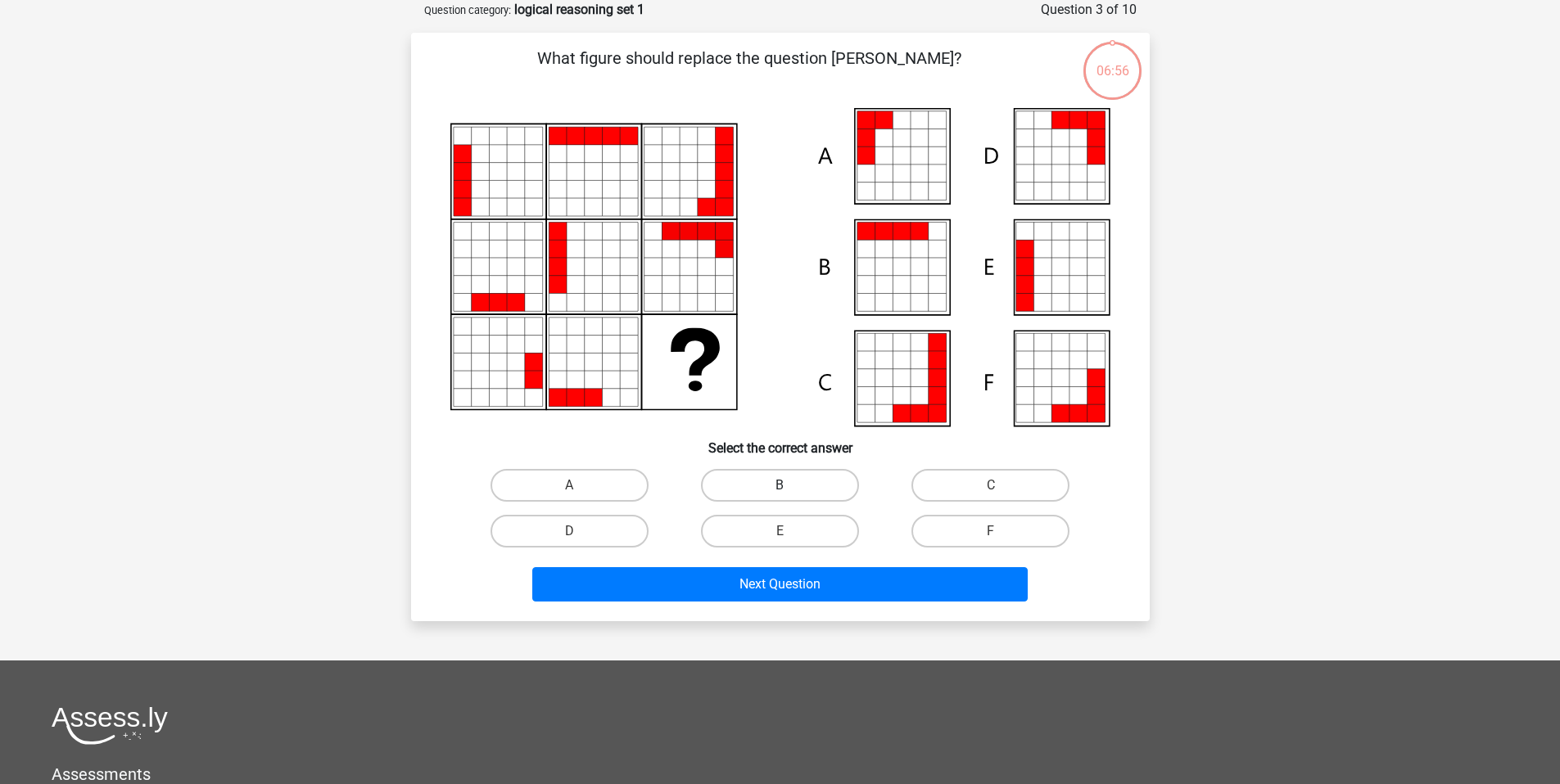
click at [776, 498] on label "B" at bounding box center [780, 485] width 158 height 33
click at [780, 496] on input "B" at bounding box center [784, 490] width 10 height 10
radio input "true"
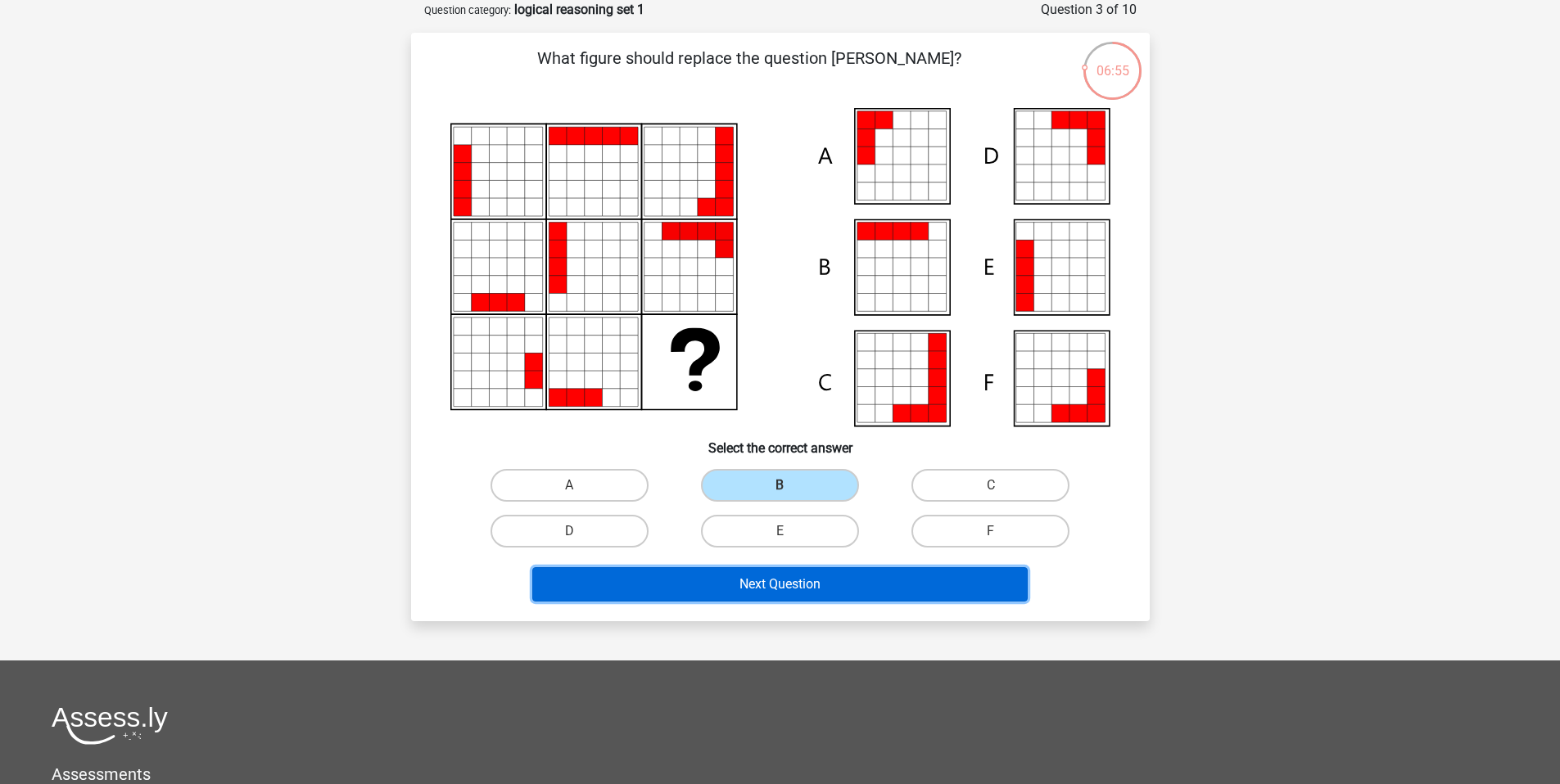
click at [778, 583] on button "Next Question" at bounding box center [780, 584] width 495 height 34
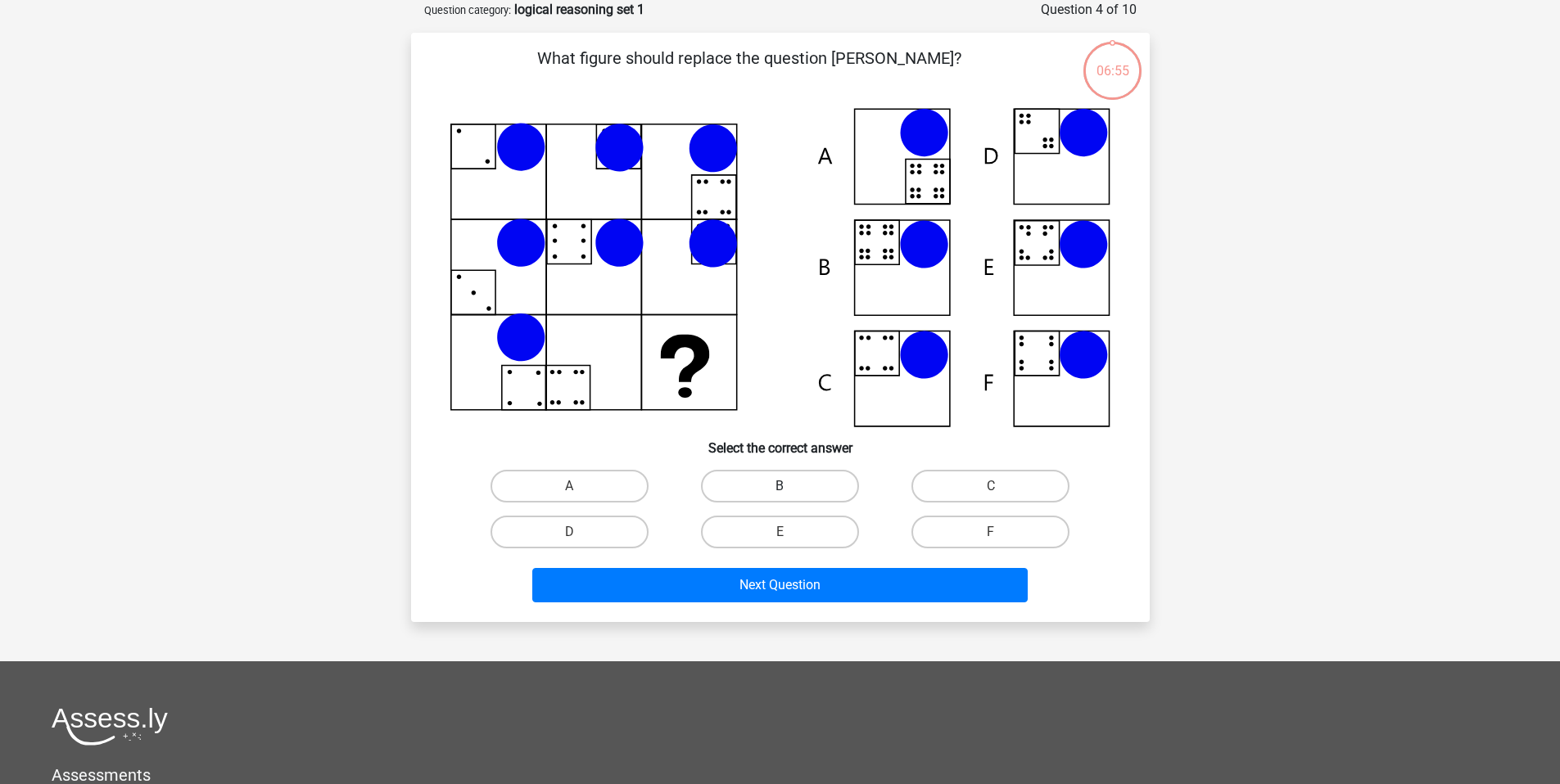
click at [781, 501] on label "B" at bounding box center [780, 486] width 158 height 33
click at [781, 497] on input "B" at bounding box center [784, 491] width 10 height 10
radio input "true"
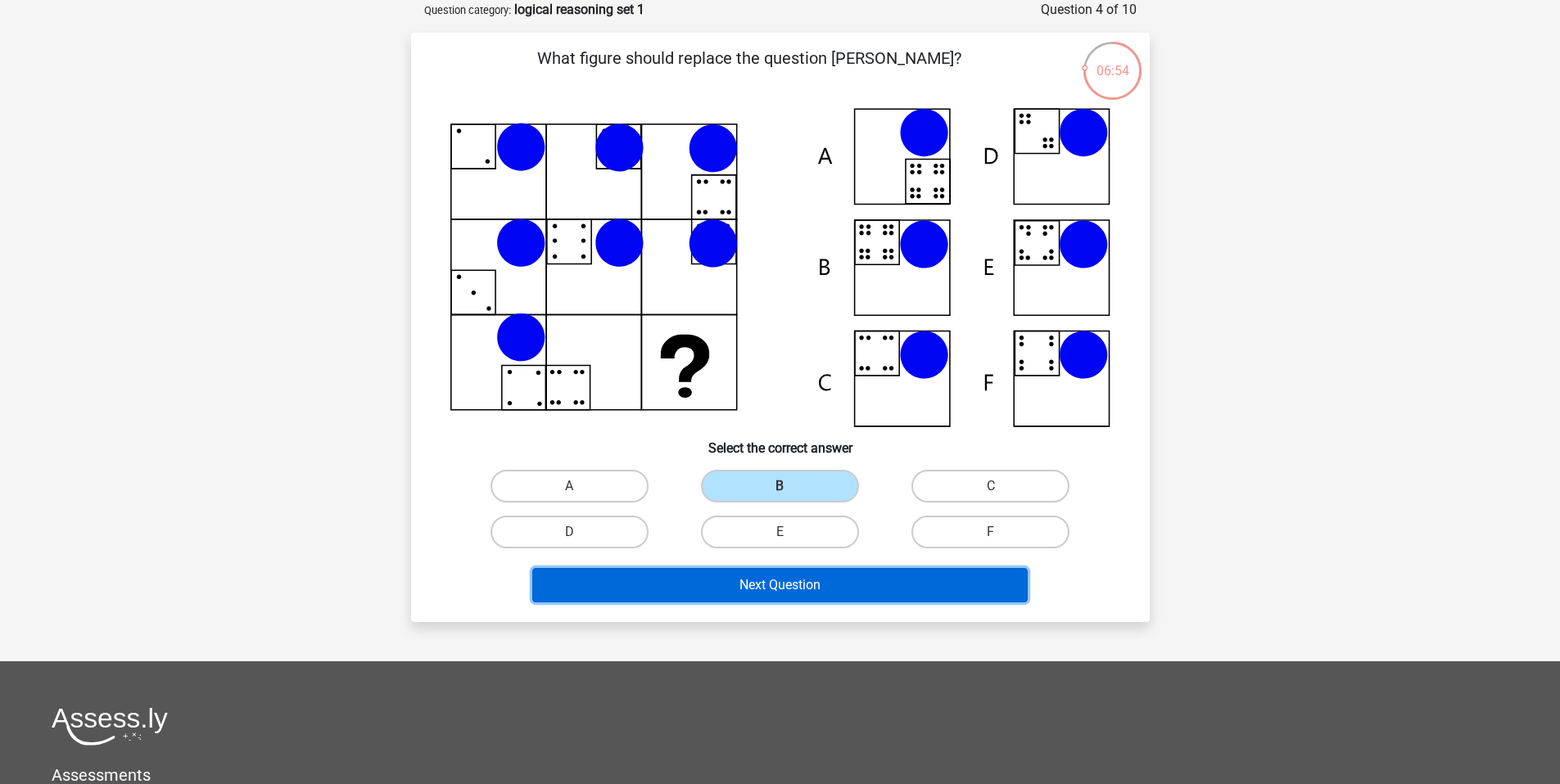
click at [785, 585] on button "Next Question" at bounding box center [780, 585] width 495 height 34
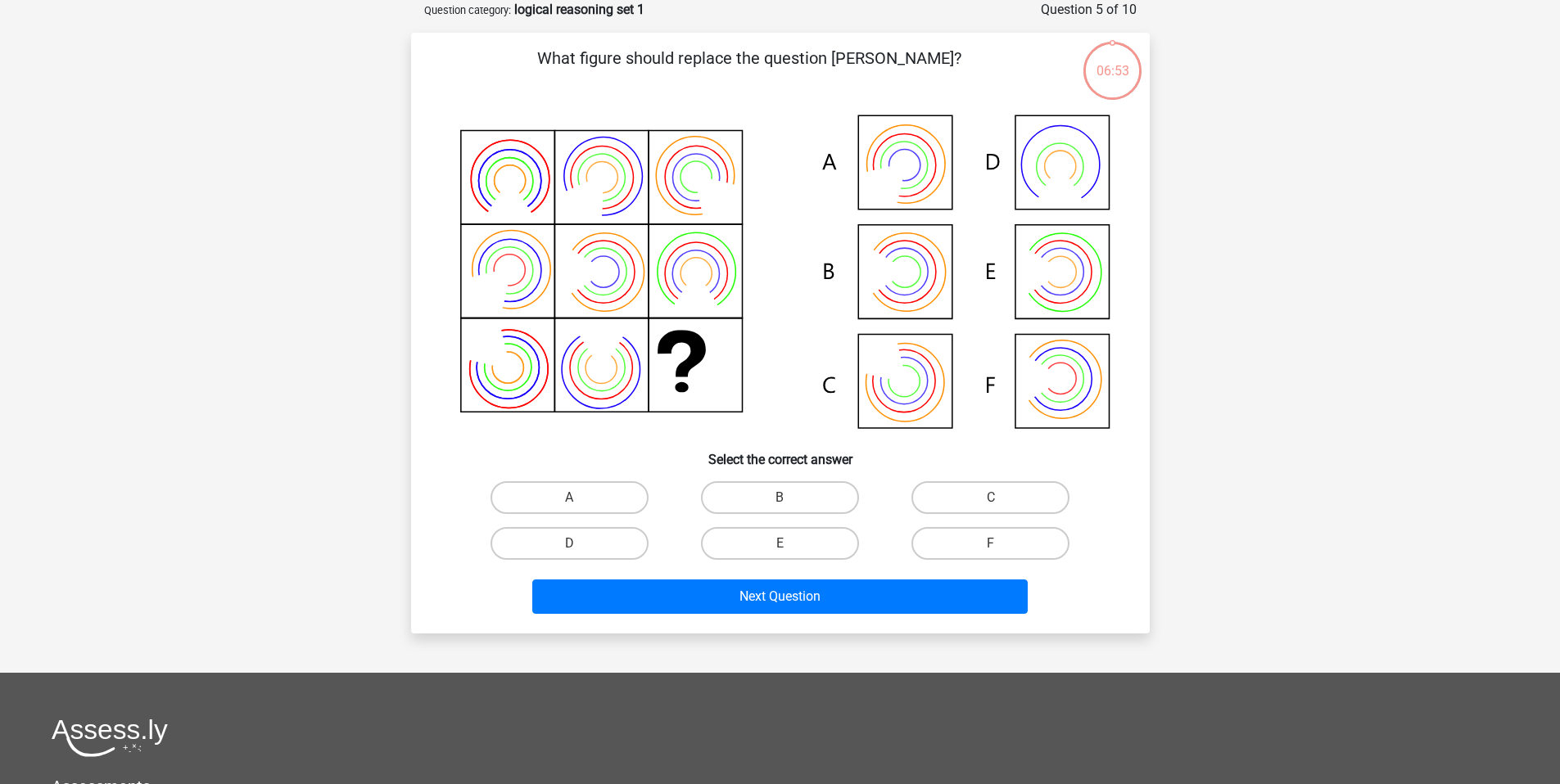
drag, startPoint x: 784, startPoint y: 506, endPoint x: 780, endPoint y: 518, distance: 12.6
click at [784, 506] on input "B" at bounding box center [784, 503] width 10 height 10
radio input "true"
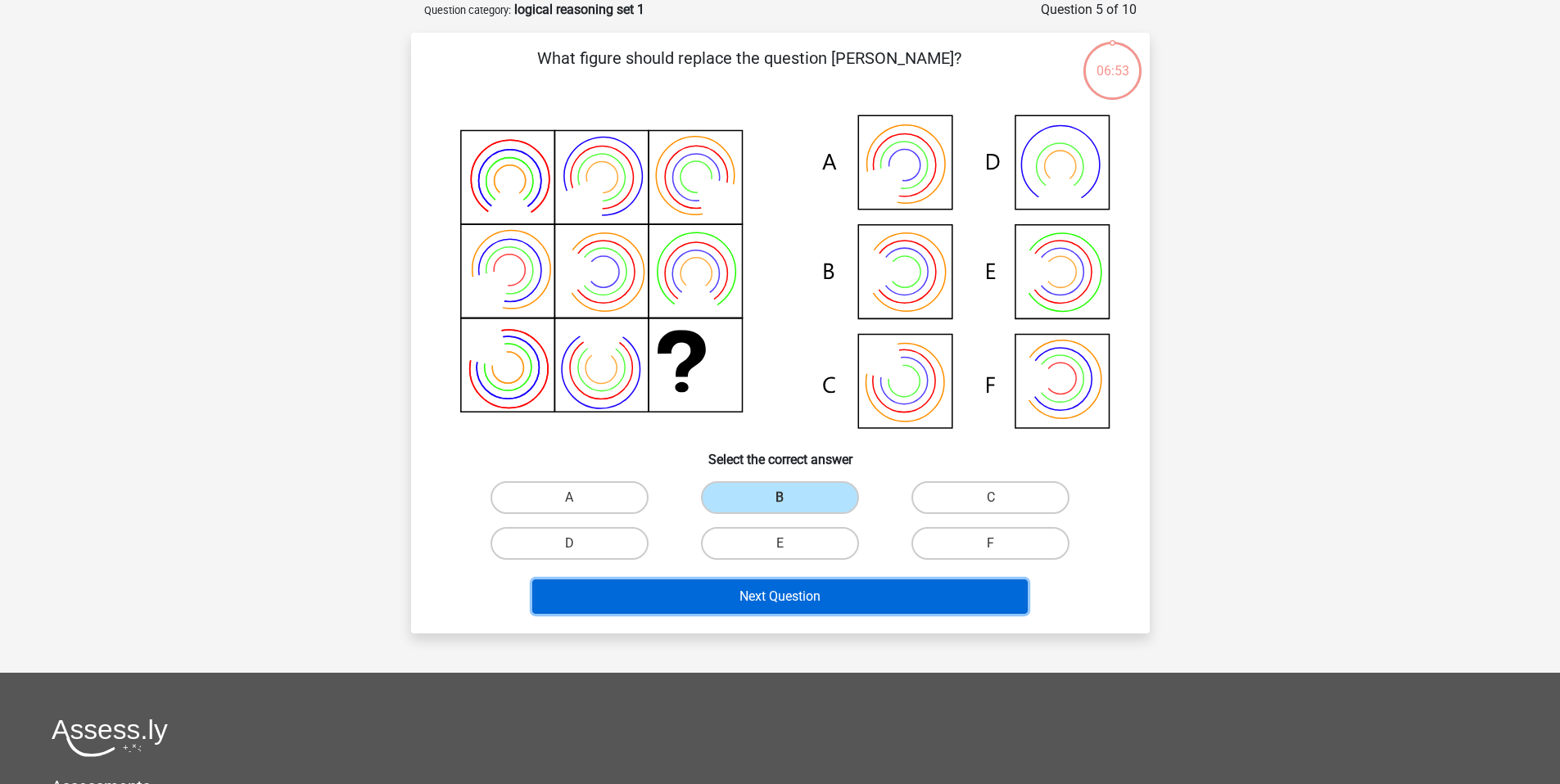
click at [782, 594] on button "Next Question" at bounding box center [780, 596] width 495 height 34
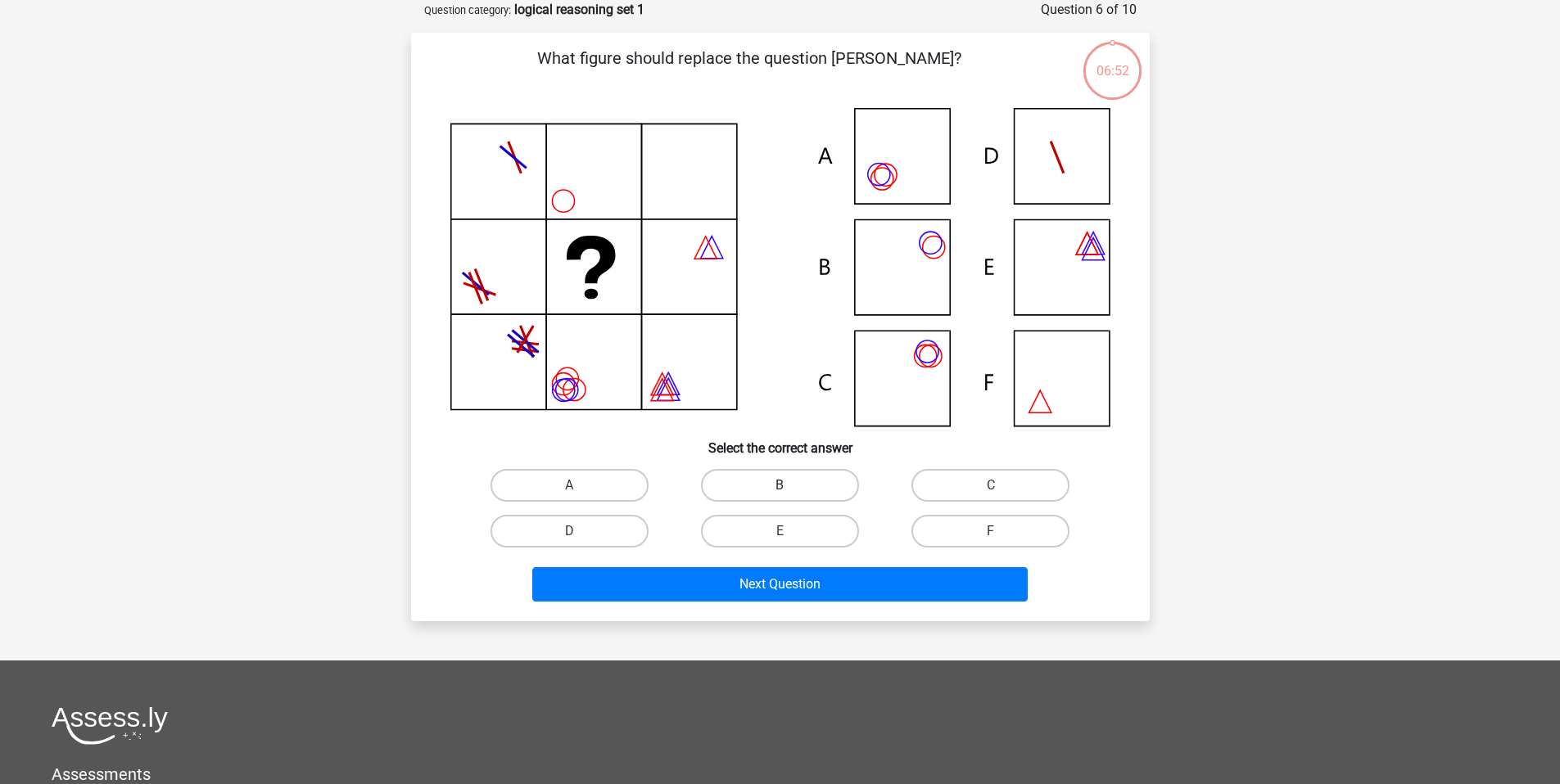
click at [780, 497] on label "B" at bounding box center [780, 485] width 158 height 33
click at [780, 496] on input "B" at bounding box center [784, 490] width 10 height 10
radio input "true"
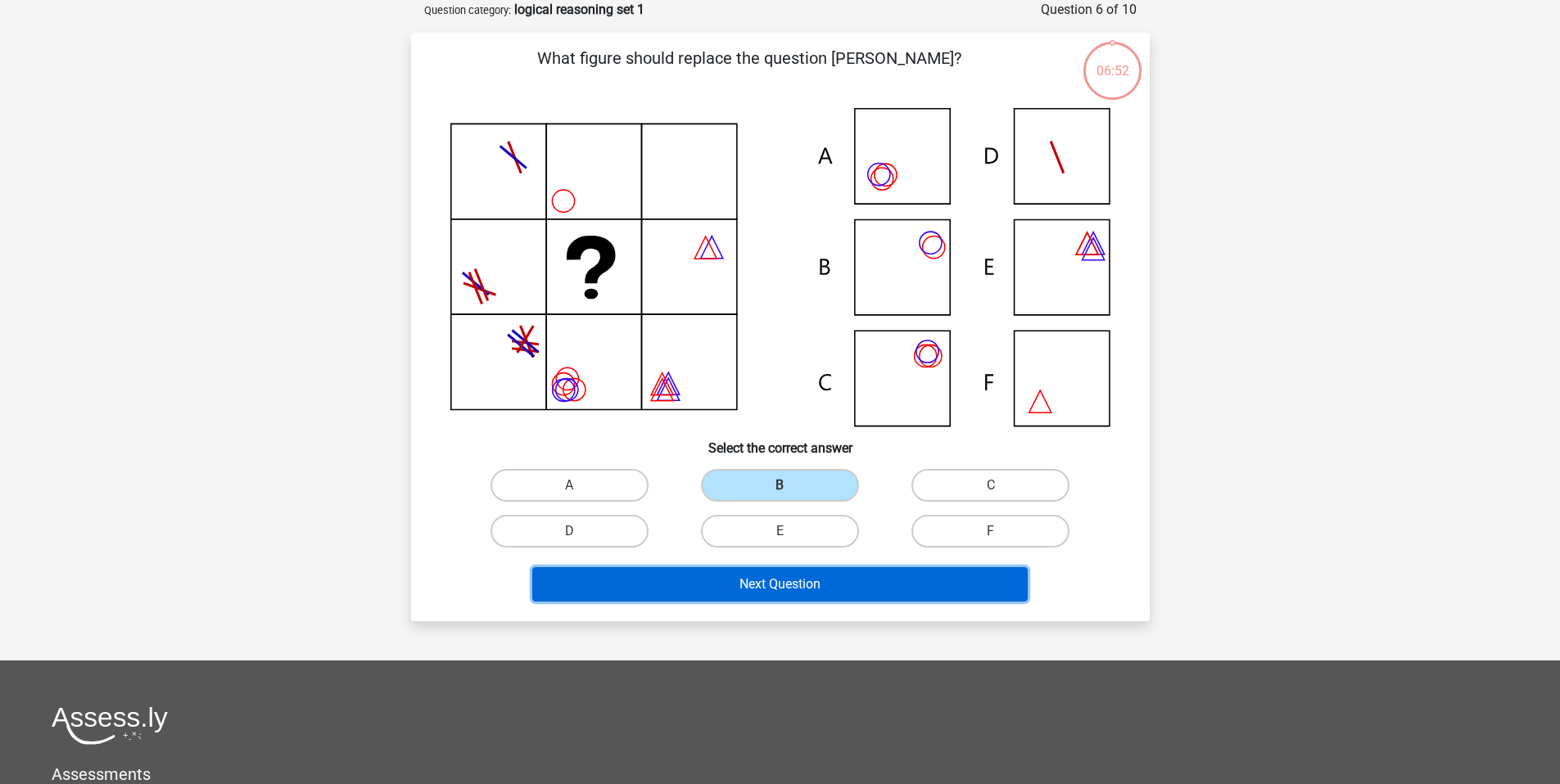
click at [782, 590] on button "Next Question" at bounding box center [780, 584] width 495 height 34
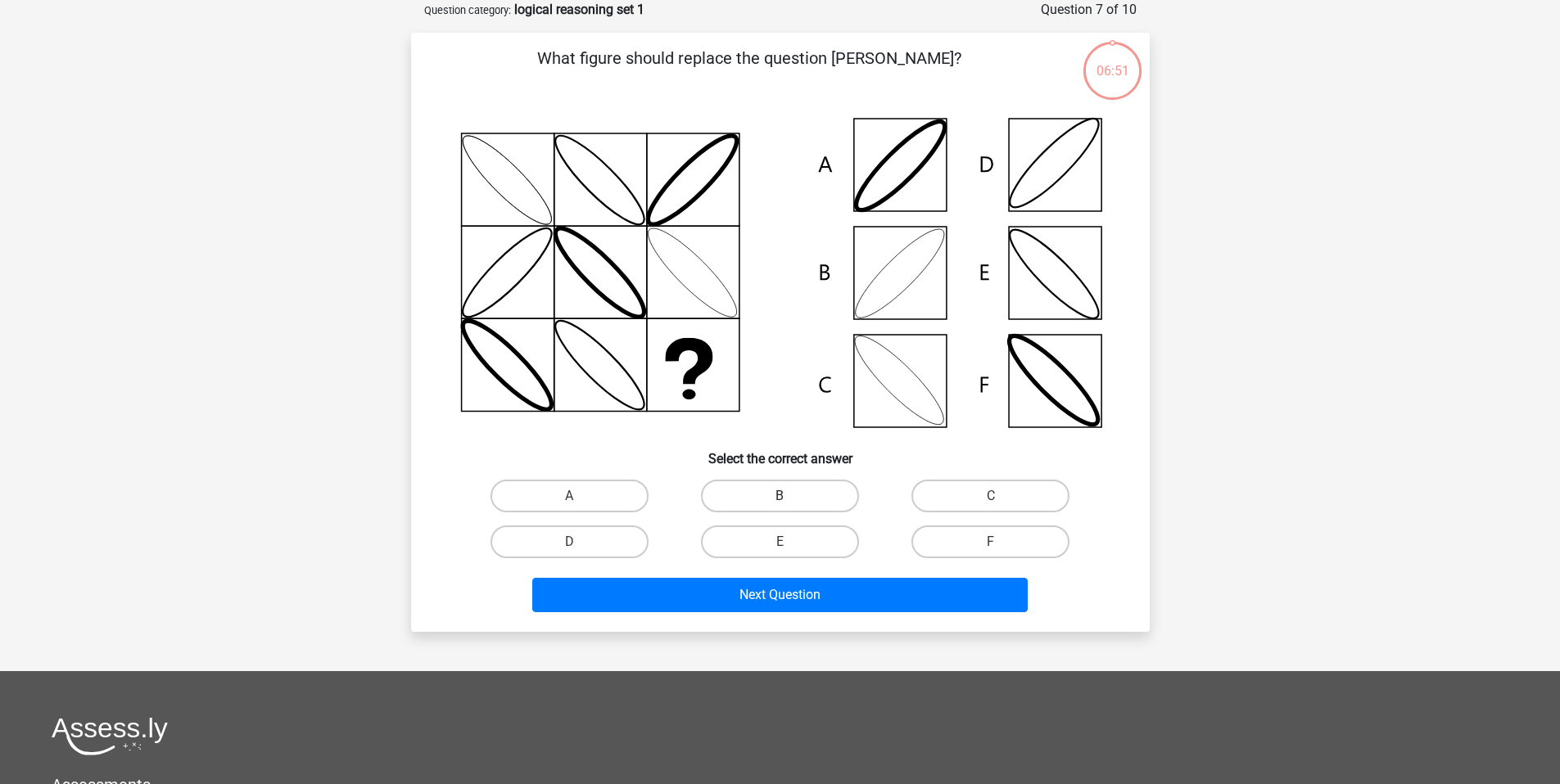
click at [782, 511] on label "B" at bounding box center [780, 495] width 158 height 33
click at [782, 507] on input "B" at bounding box center [784, 501] width 10 height 10
radio input "true"
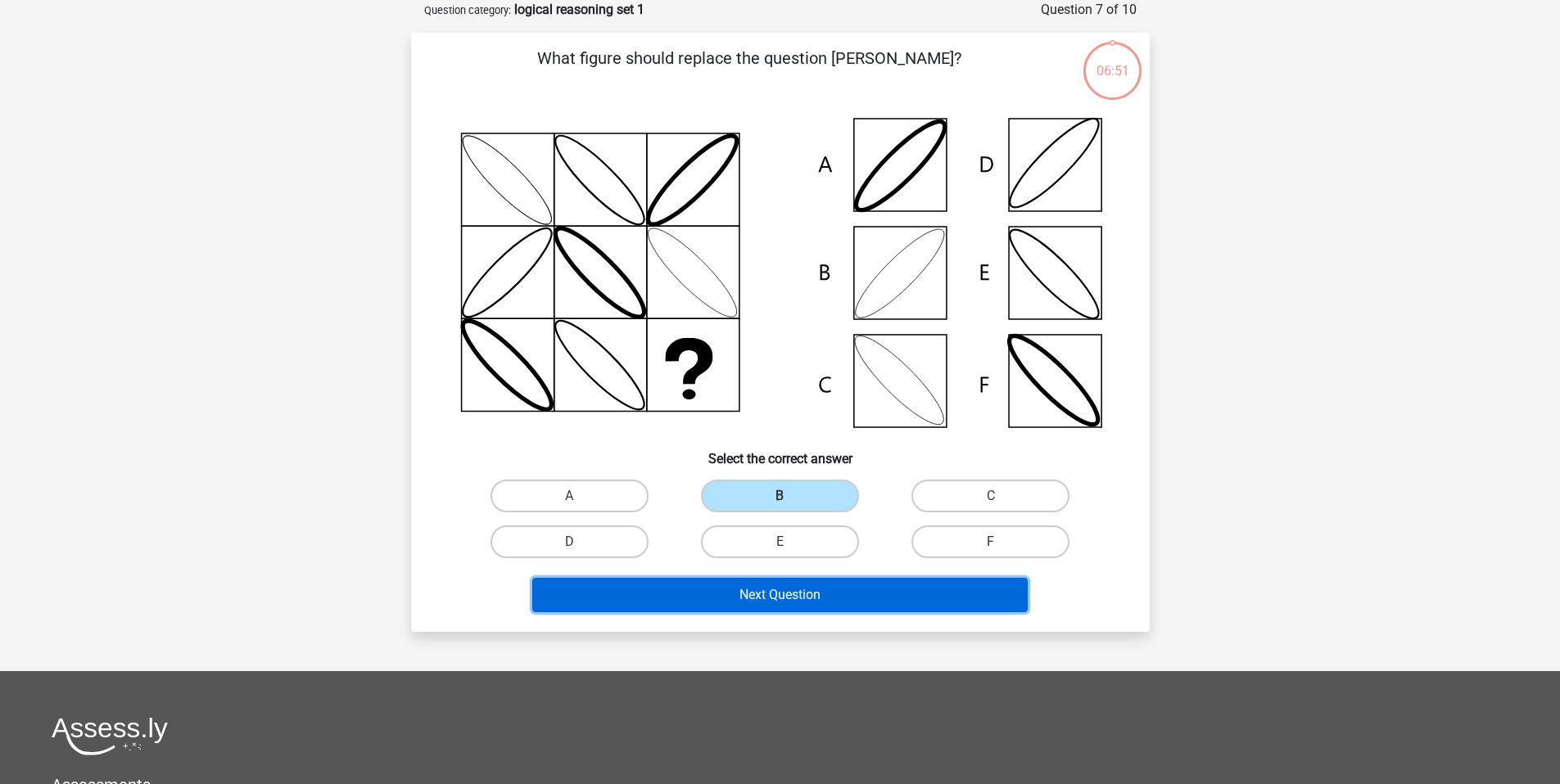
click at [782, 588] on button "Next Question" at bounding box center [780, 595] width 495 height 34
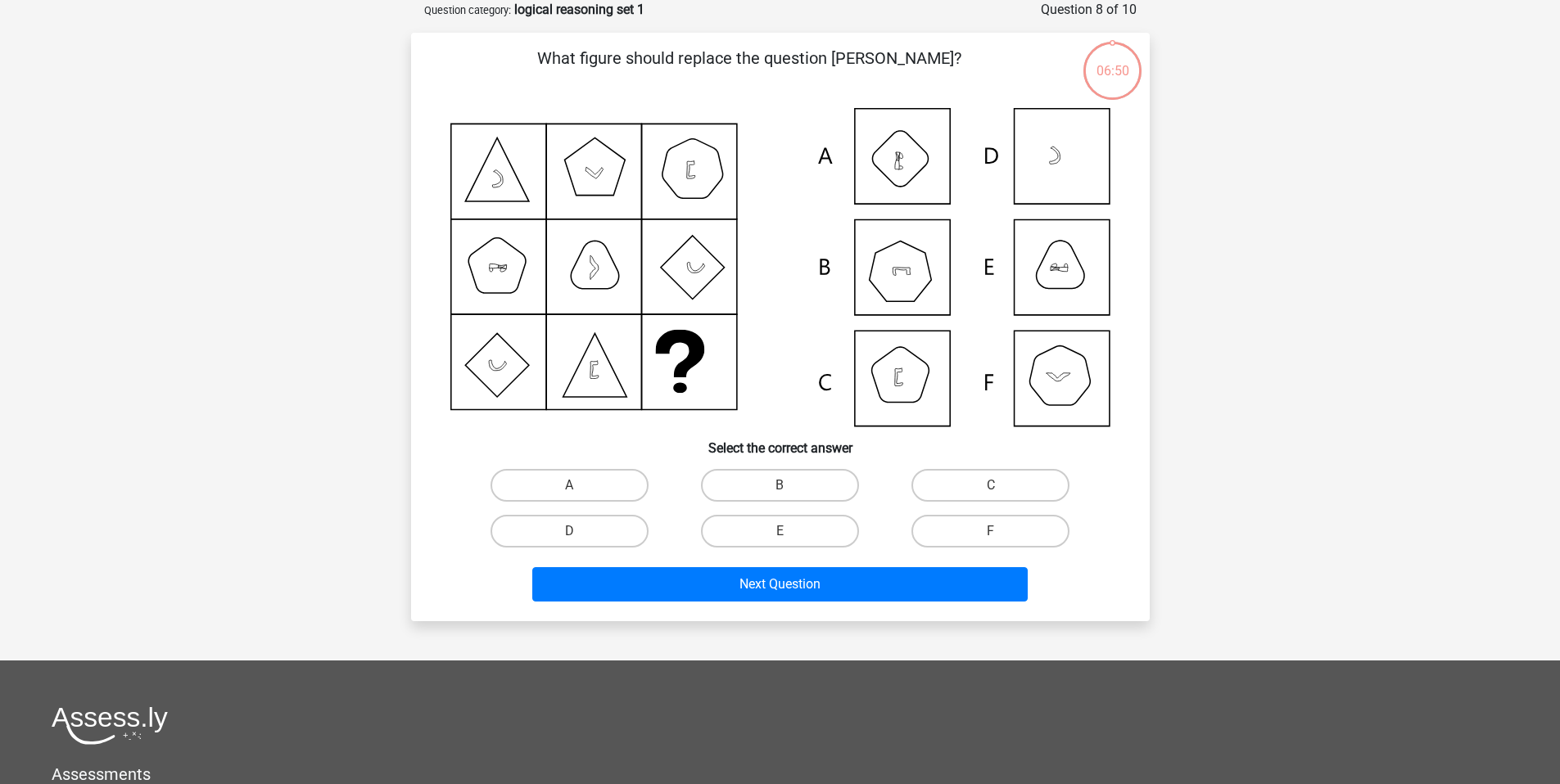
click at [781, 505] on div "B" at bounding box center [780, 485] width 210 height 46
click at [780, 491] on input "B" at bounding box center [784, 490] width 10 height 10
radio input "true"
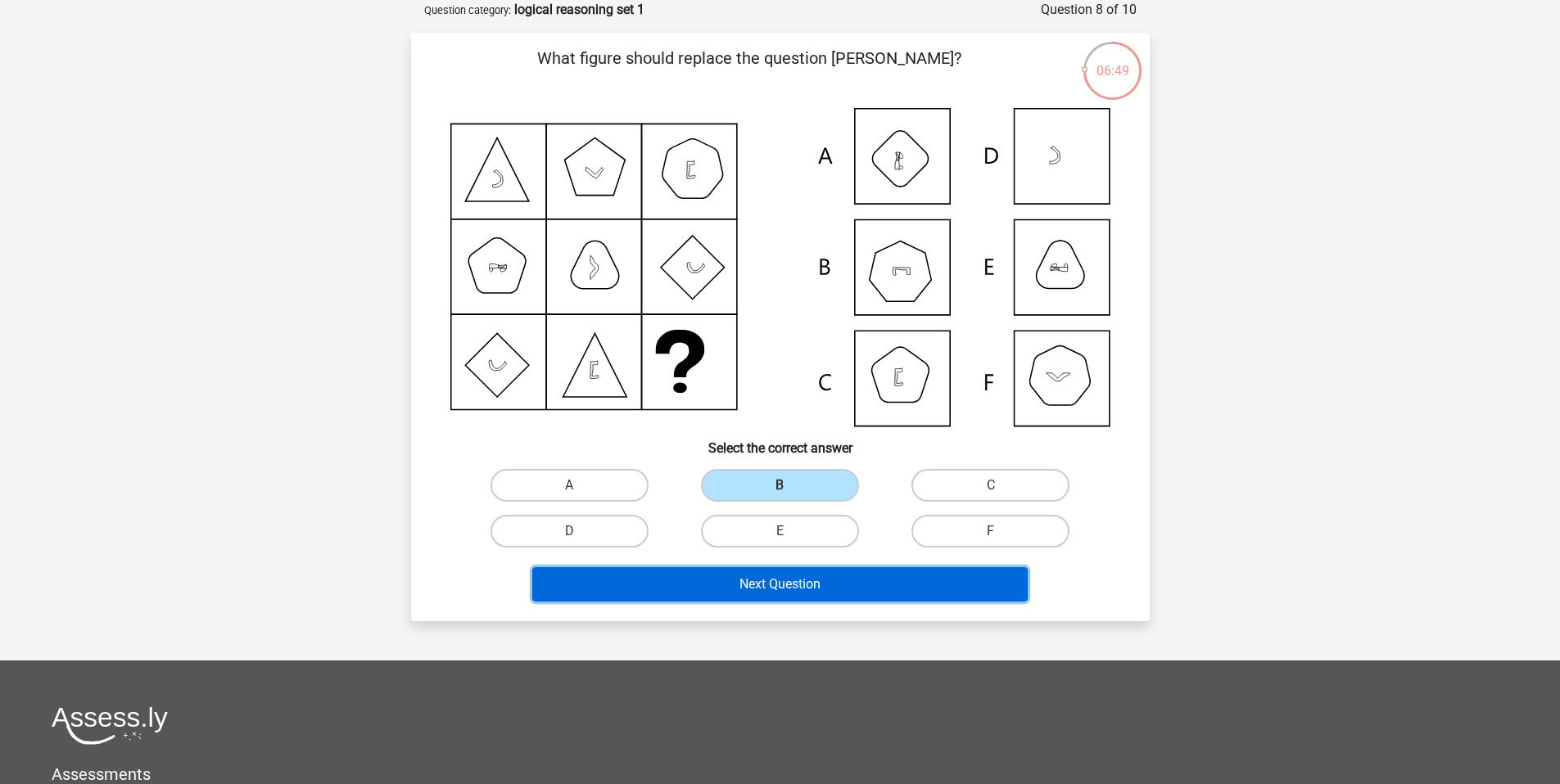
click at [776, 572] on button "Next Question" at bounding box center [780, 584] width 495 height 34
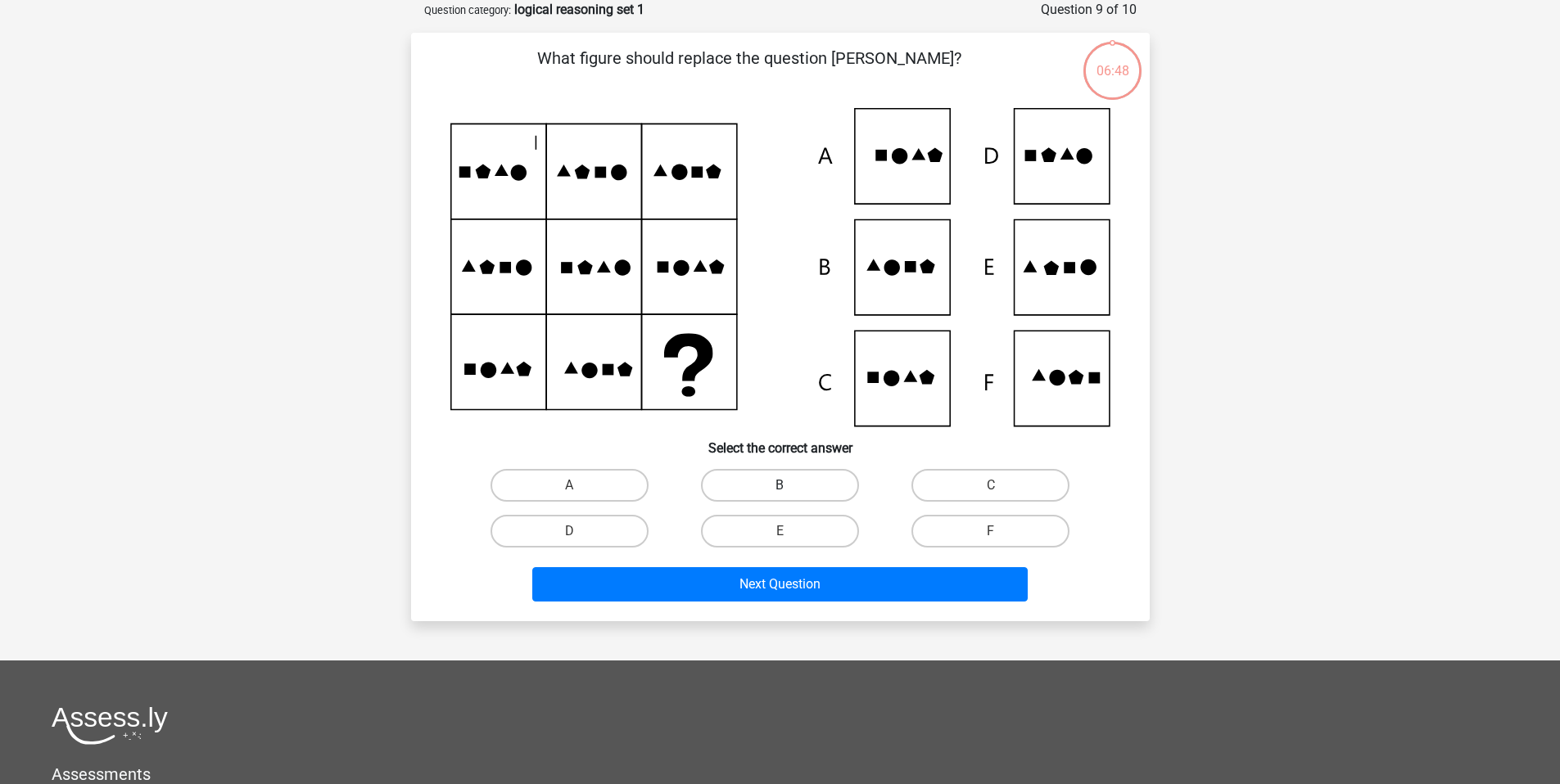
click at [776, 492] on label "B" at bounding box center [780, 485] width 158 height 33
click at [780, 492] on input "B" at bounding box center [784, 490] width 10 height 10
radio input "true"
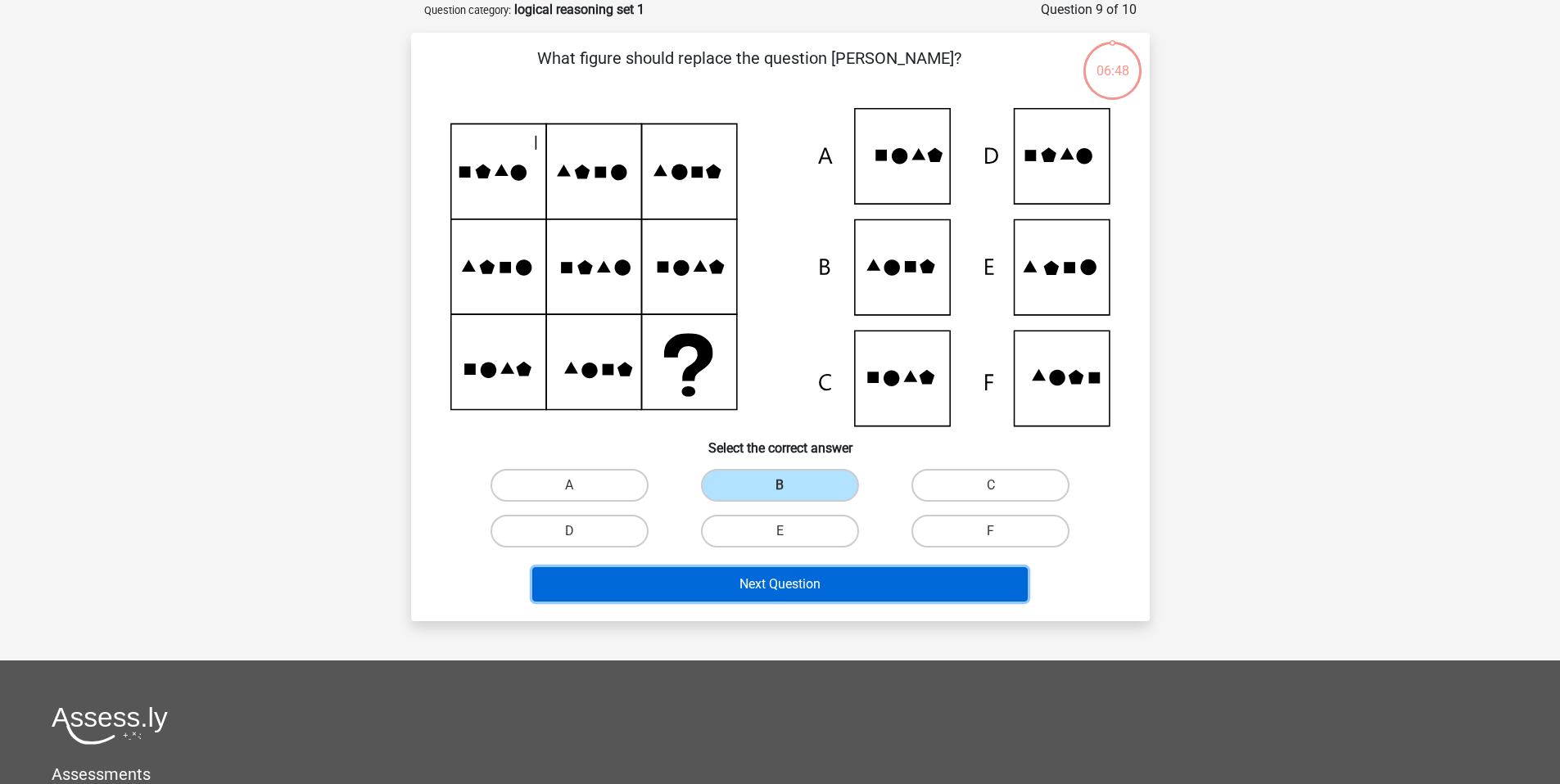
click at [781, 572] on button "Next Question" at bounding box center [780, 584] width 495 height 34
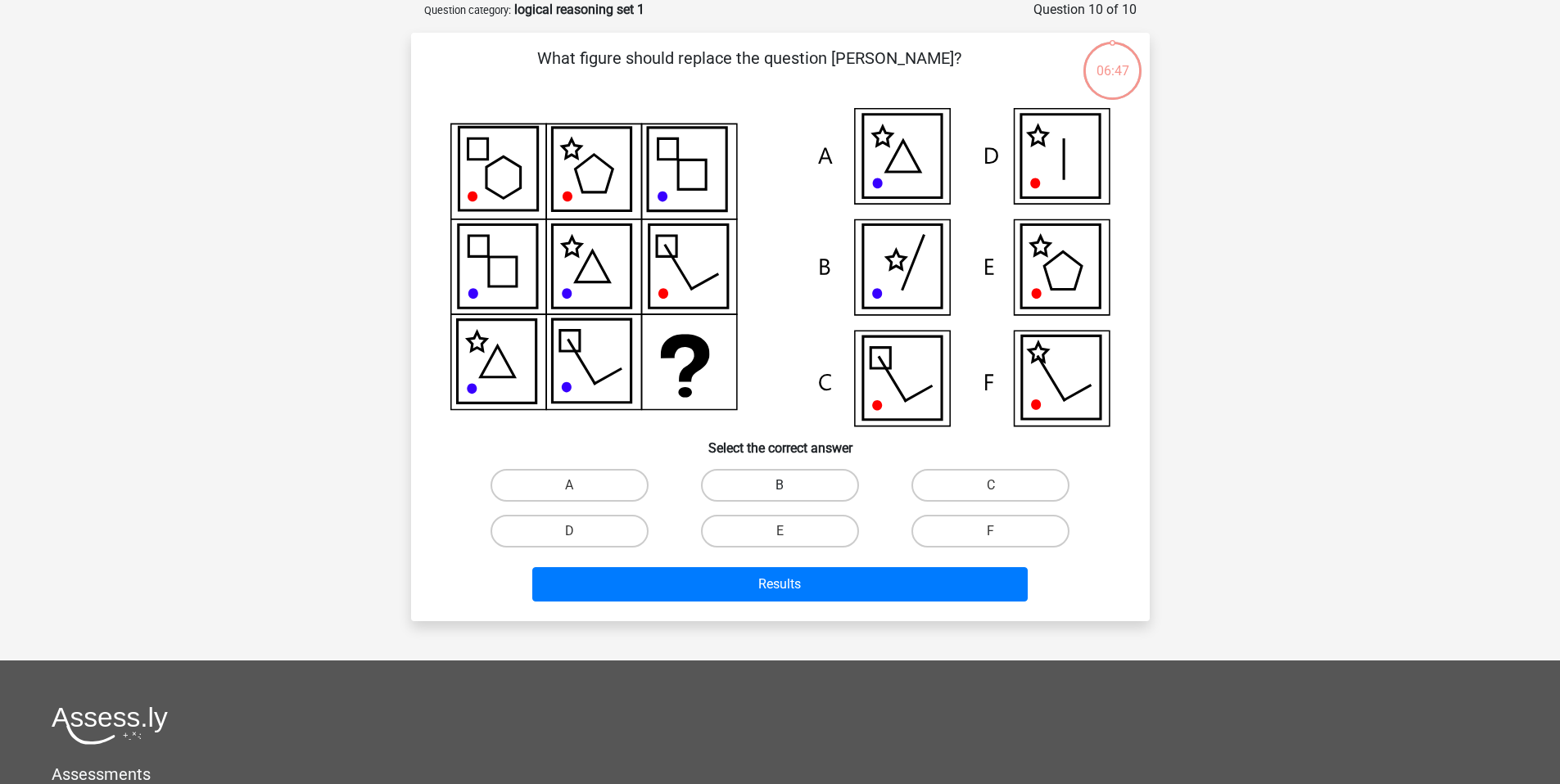
click at [777, 488] on label "B" at bounding box center [780, 485] width 158 height 33
click at [780, 488] on input "B" at bounding box center [784, 490] width 10 height 10
radio input "true"
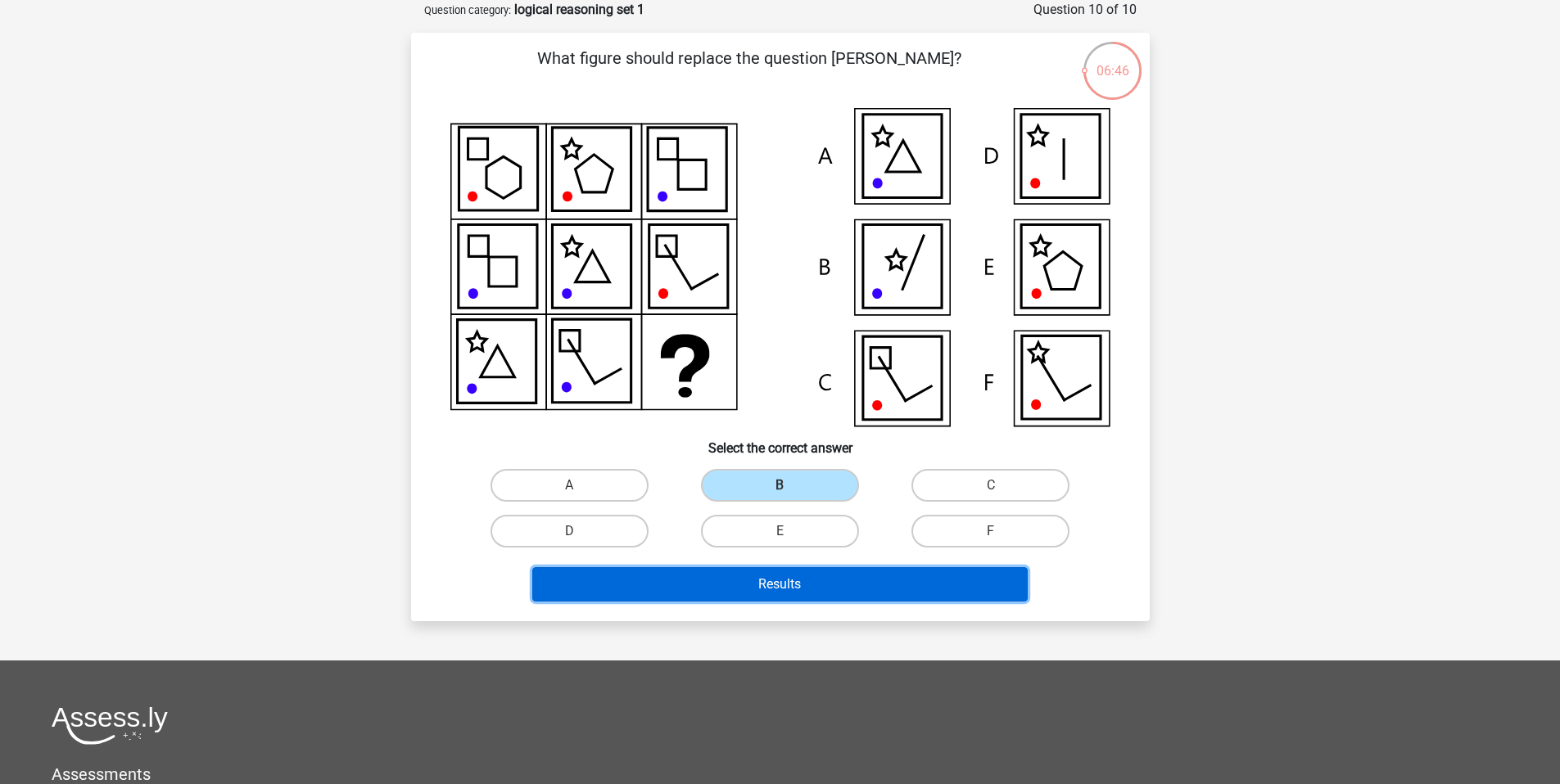
click at [780, 572] on button "Results" at bounding box center [780, 584] width 495 height 34
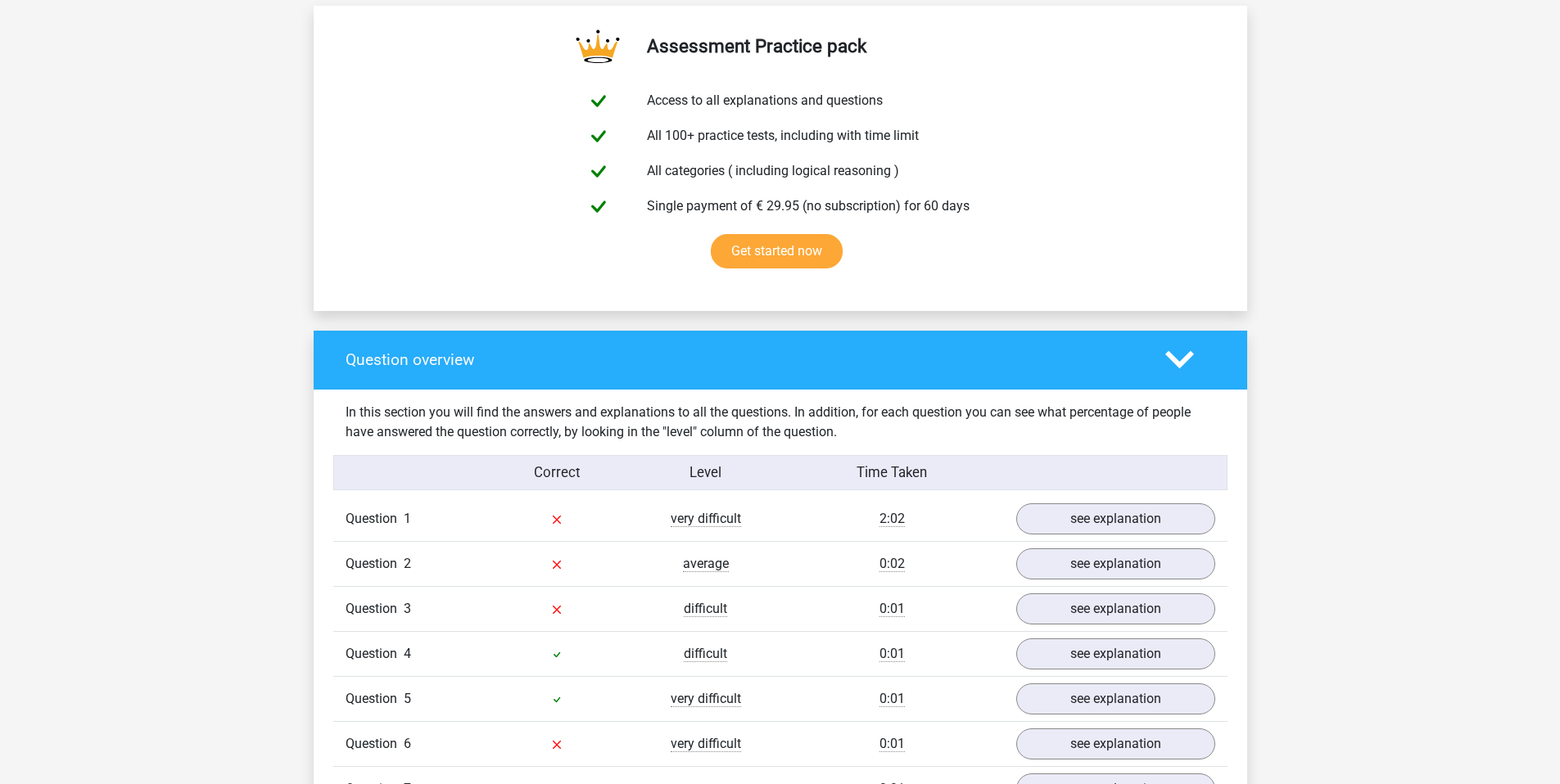
scroll to position [898, 0]
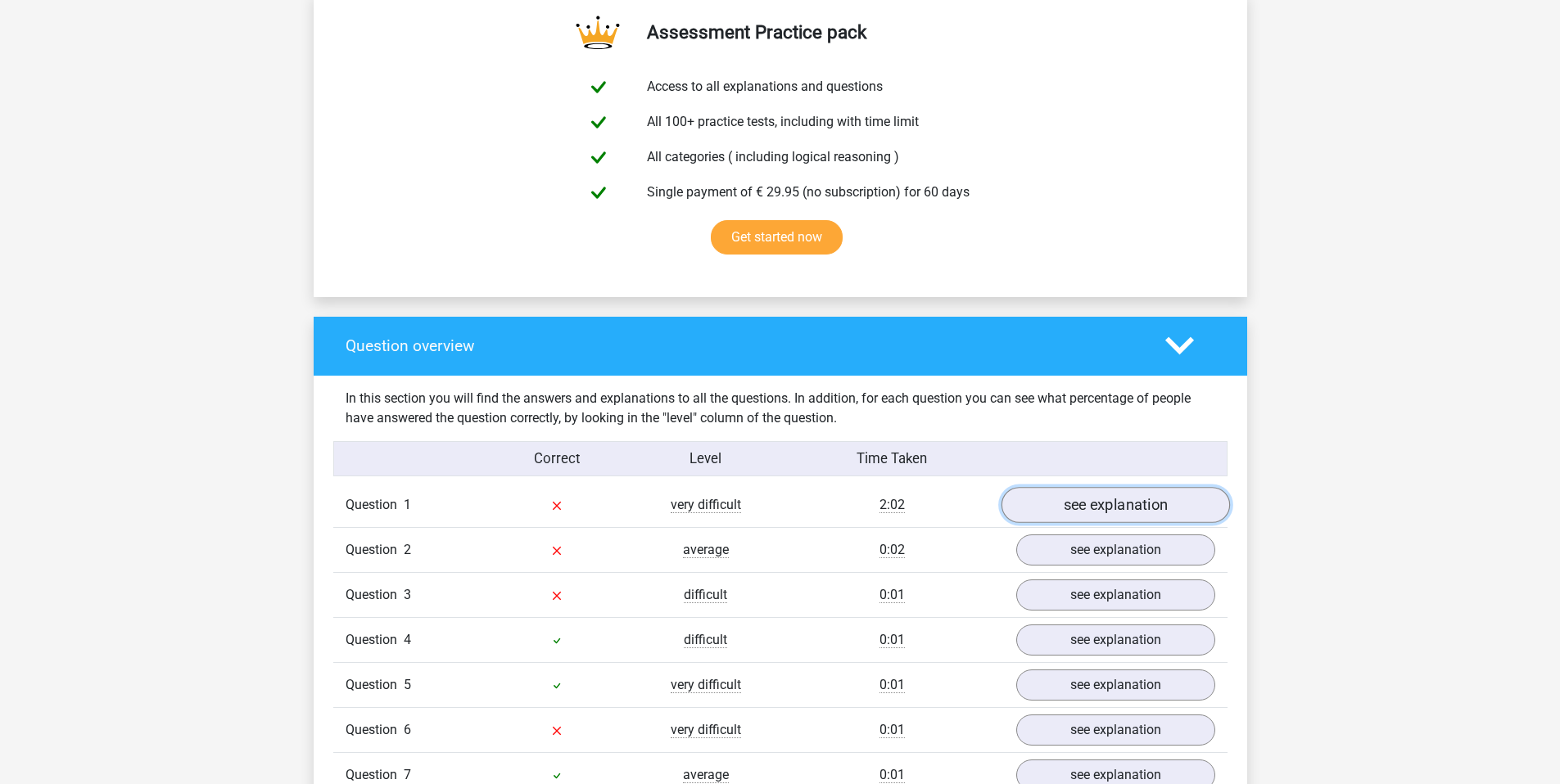
click at [1025, 505] on link "see explanation" at bounding box center [1114, 505] width 228 height 36
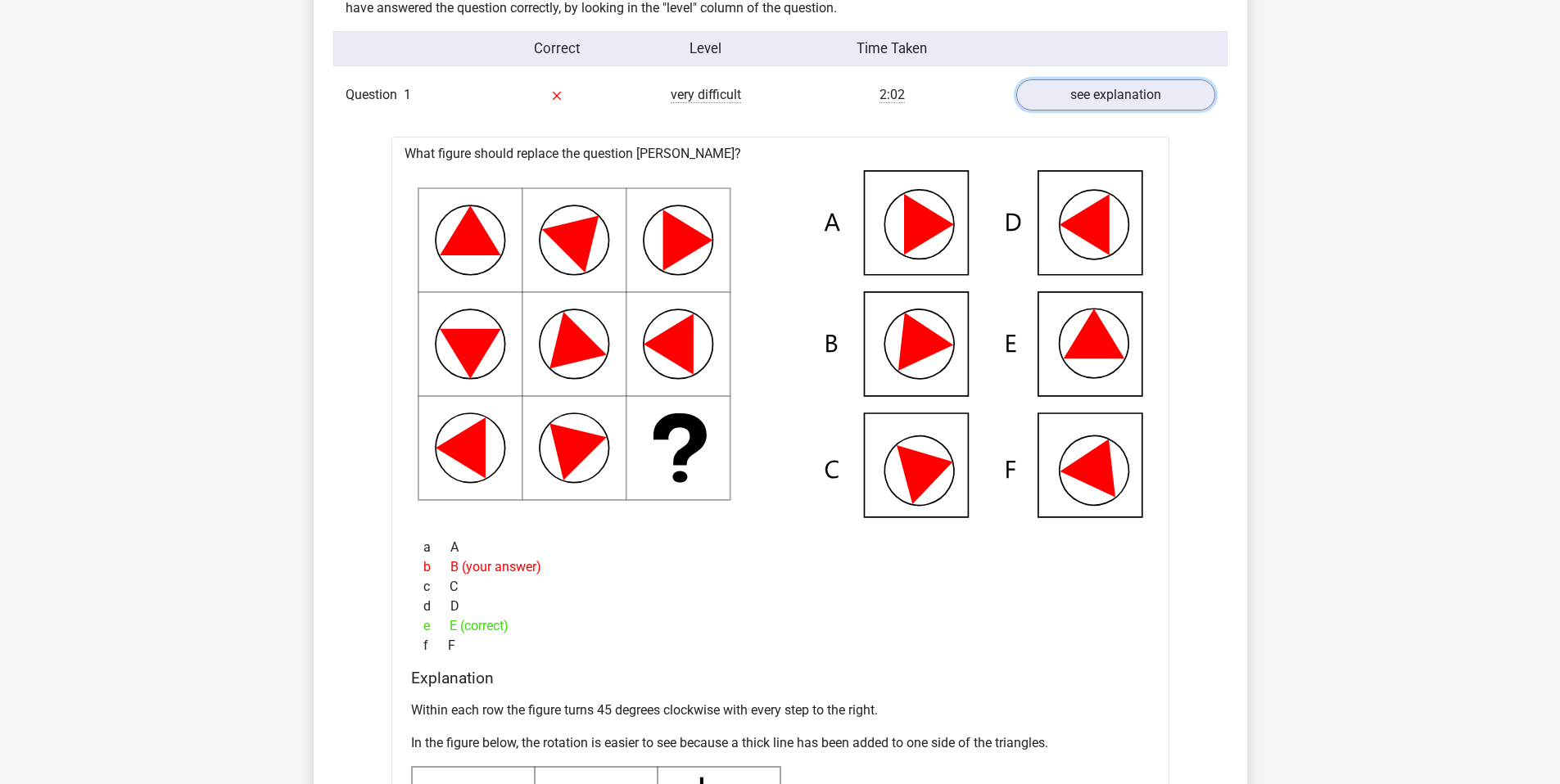
scroll to position [1196, 0]
